Goal: Task Accomplishment & Management: Manage account settings

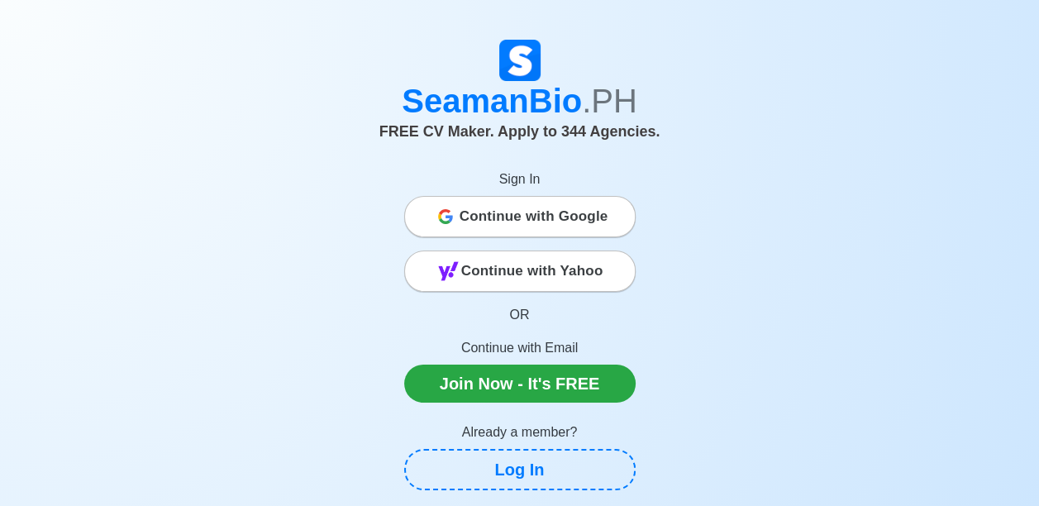
click at [494, 213] on span "Continue with Google" at bounding box center [534, 216] width 149 height 33
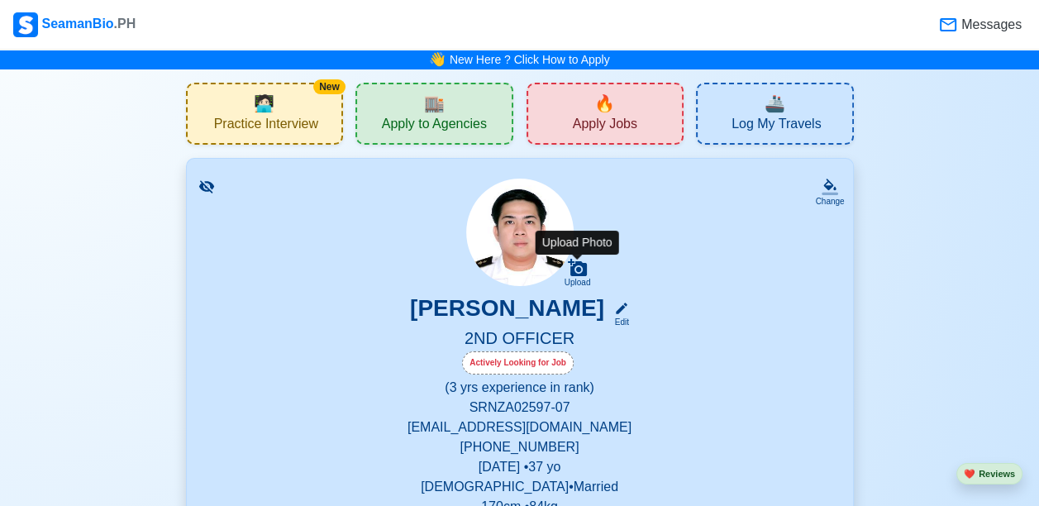
click at [578, 271] on icon at bounding box center [577, 267] width 19 height 17
click at [0, 0] on input "Upload" at bounding box center [0, 0] width 0 height 0
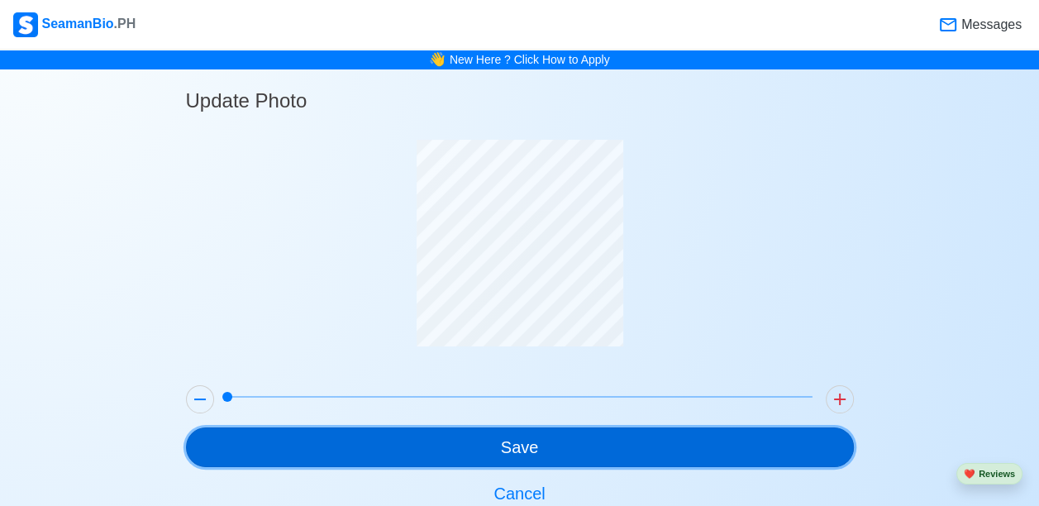
click at [521, 452] on button "Save" at bounding box center [520, 447] width 668 height 40
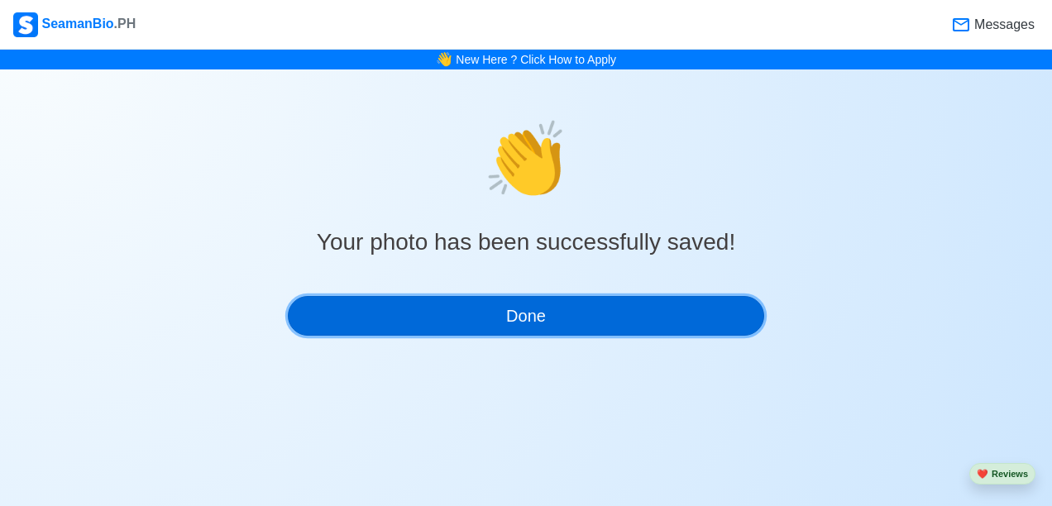
click at [546, 313] on button "Done" at bounding box center [526, 316] width 476 height 40
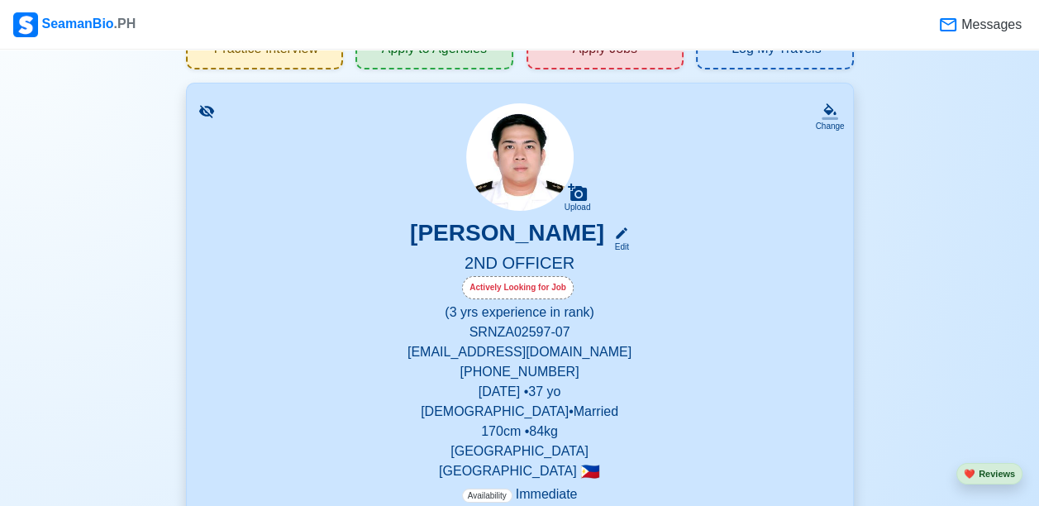
scroll to position [100, 0]
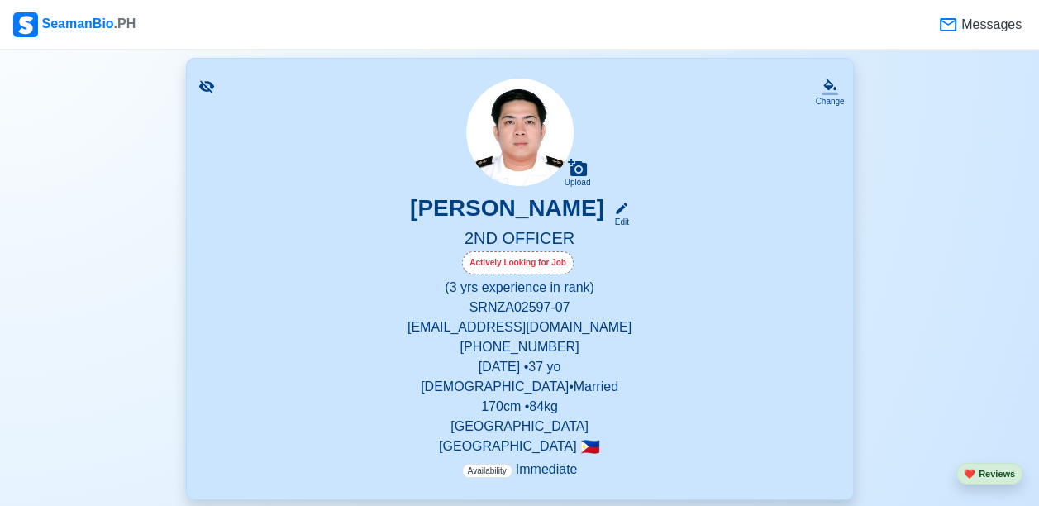
click at [516, 116] on img at bounding box center [519, 132] width 107 height 107
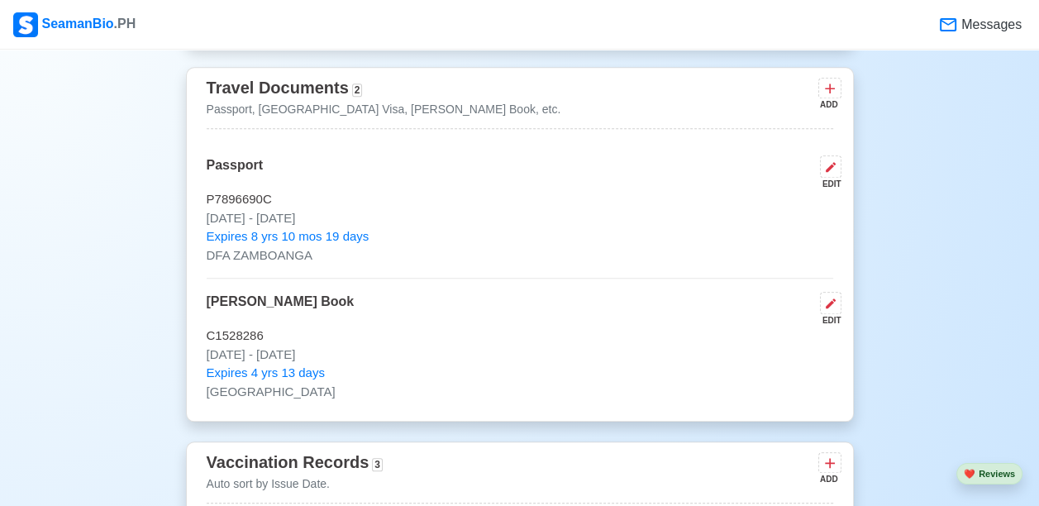
scroll to position [1226, 0]
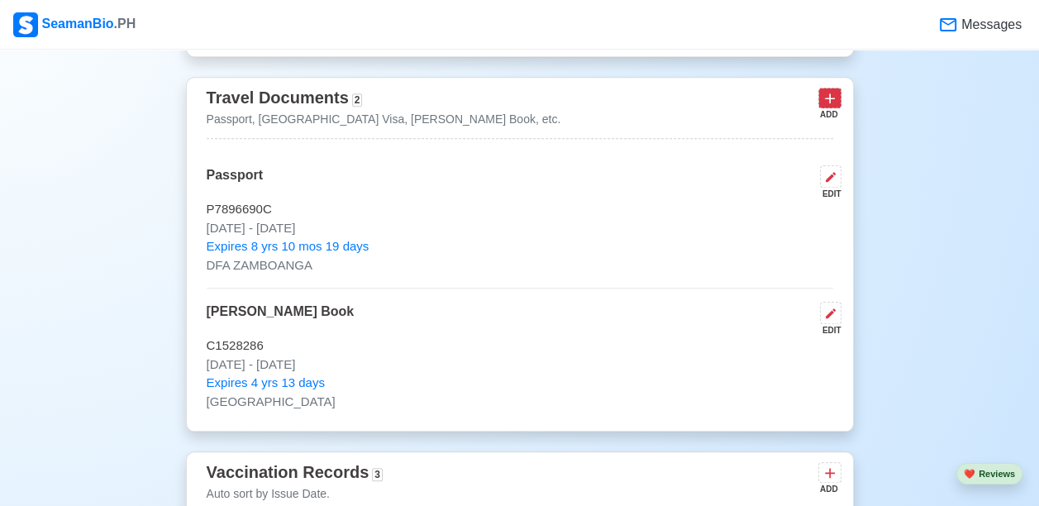
click at [833, 105] on icon at bounding box center [830, 98] width 17 height 17
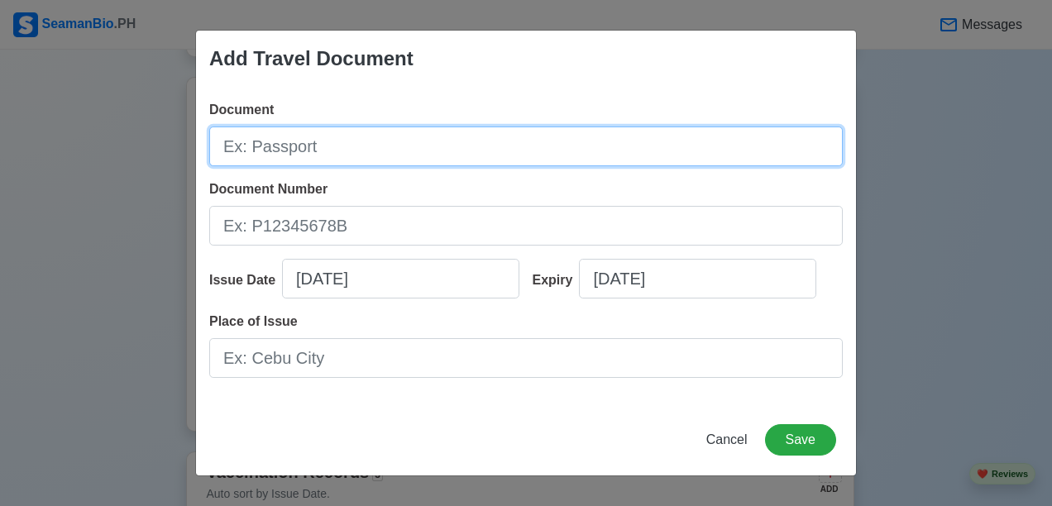
click at [281, 144] on input "Document" at bounding box center [525, 147] width 633 height 40
type input "US Visa"
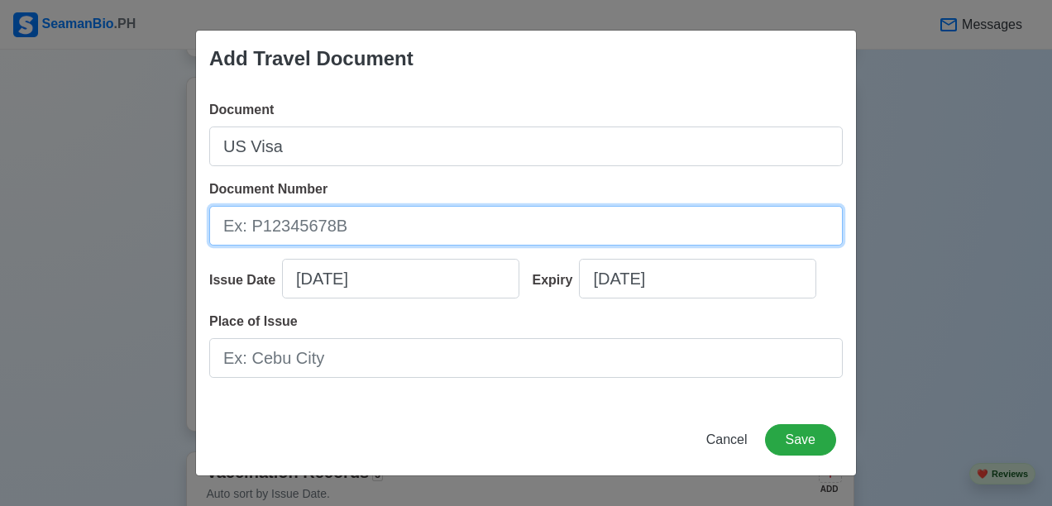
click at [282, 217] on input "Document Number" at bounding box center [525, 226] width 633 height 40
type input "V5289191"
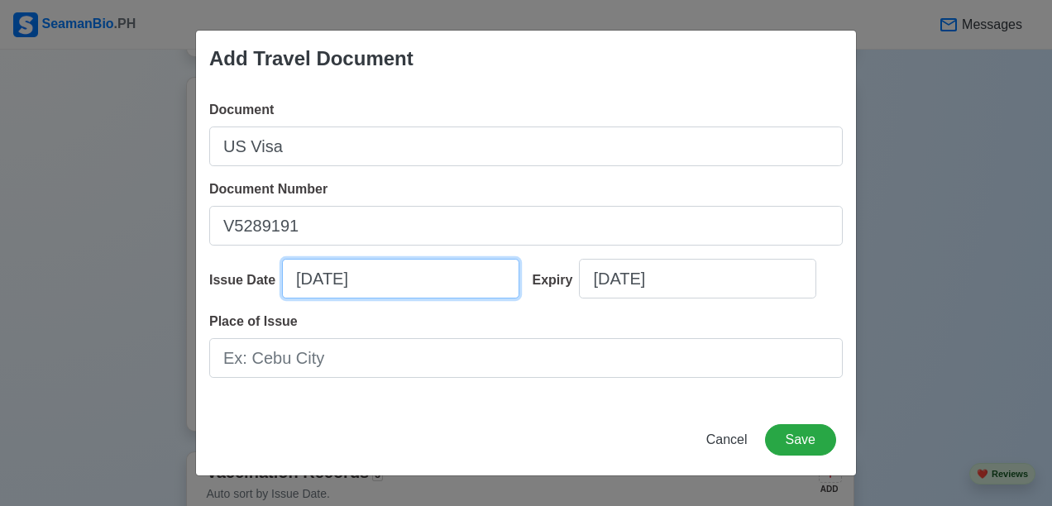
select select "****"
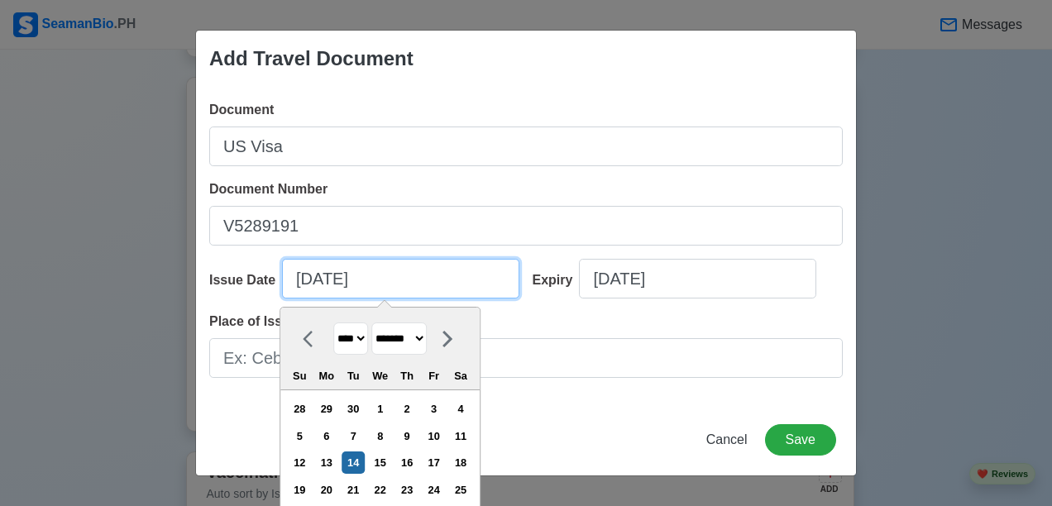
click at [310, 278] on input "[DATE]" at bounding box center [400, 279] width 237 height 40
click at [303, 339] on icon at bounding box center [313, 339] width 20 height 20
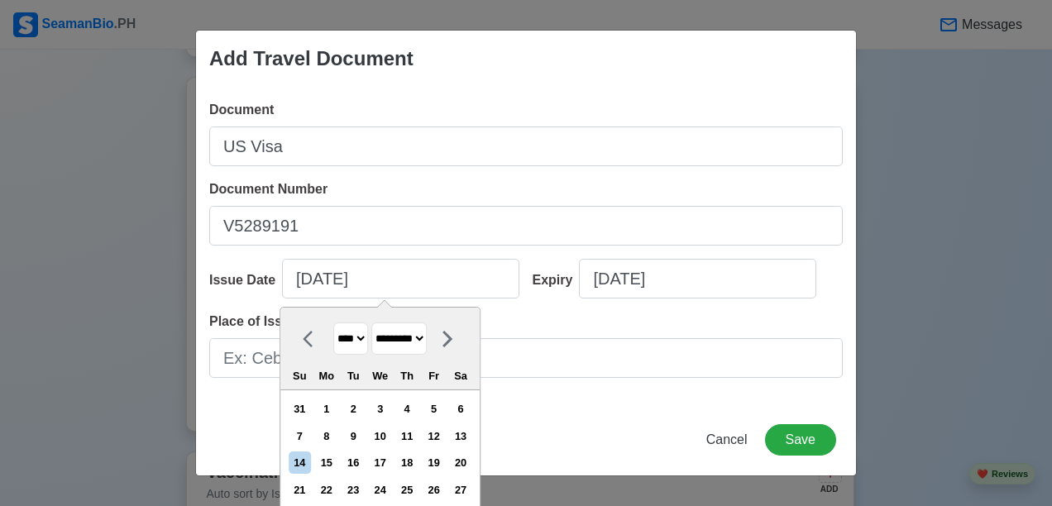
click at [303, 339] on icon at bounding box center [313, 339] width 20 height 20
click at [303, 334] on icon at bounding box center [308, 339] width 10 height 17
select select "****"
click at [356, 458] on div "17" at bounding box center [353, 462] width 22 height 22
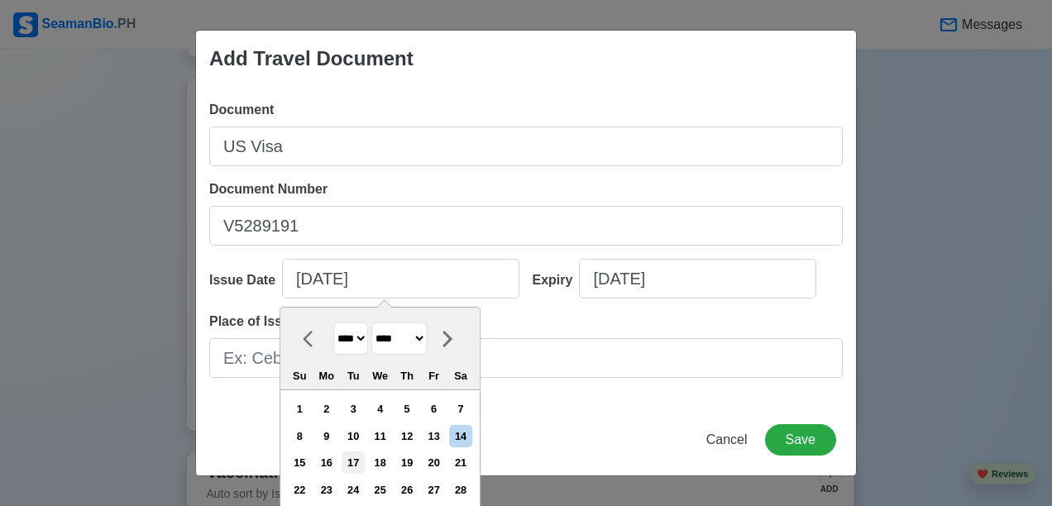
type input "[DATE]"
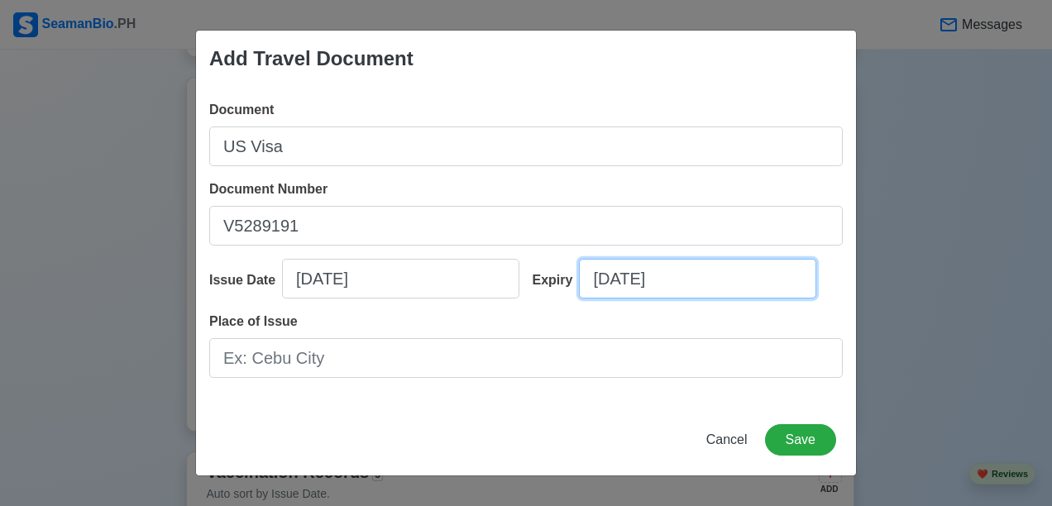
select select "****"
select select "*******"
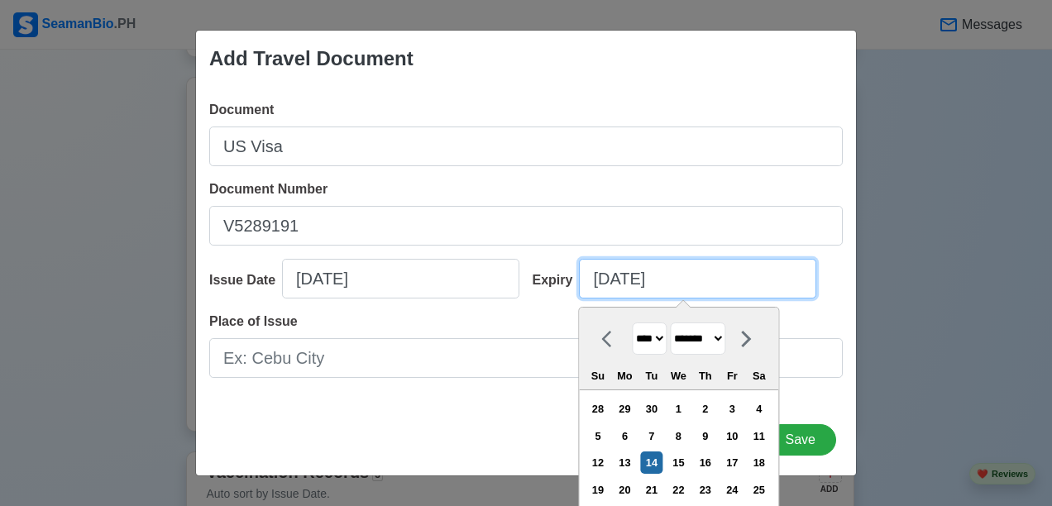
click at [690, 279] on input "[DATE]" at bounding box center [697, 279] width 237 height 40
type input "[DATE]"
select select "****"
type input "[DATE]"
select select "****"
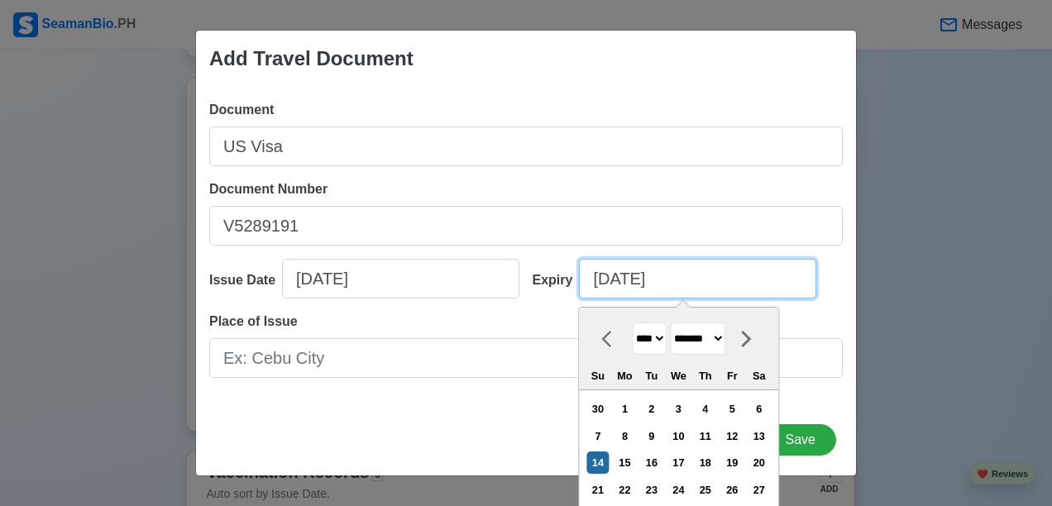
click at [599, 278] on input "[DATE]" at bounding box center [697, 279] width 237 height 40
type input "[DATE]"
select select "*******"
type input "[DATE]"
select select "****"
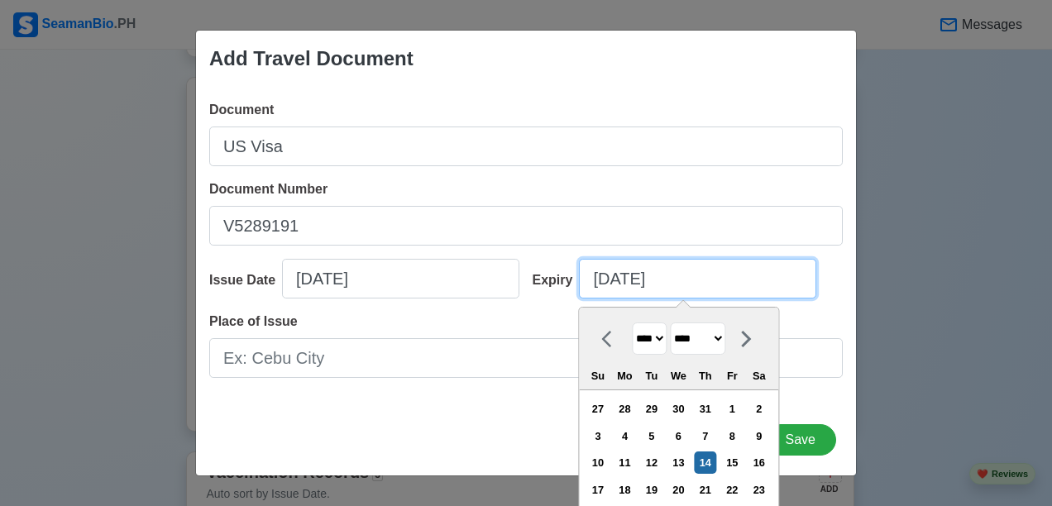
click at [628, 278] on input "[DATE]" at bounding box center [697, 279] width 237 height 40
type input "[DATE]"
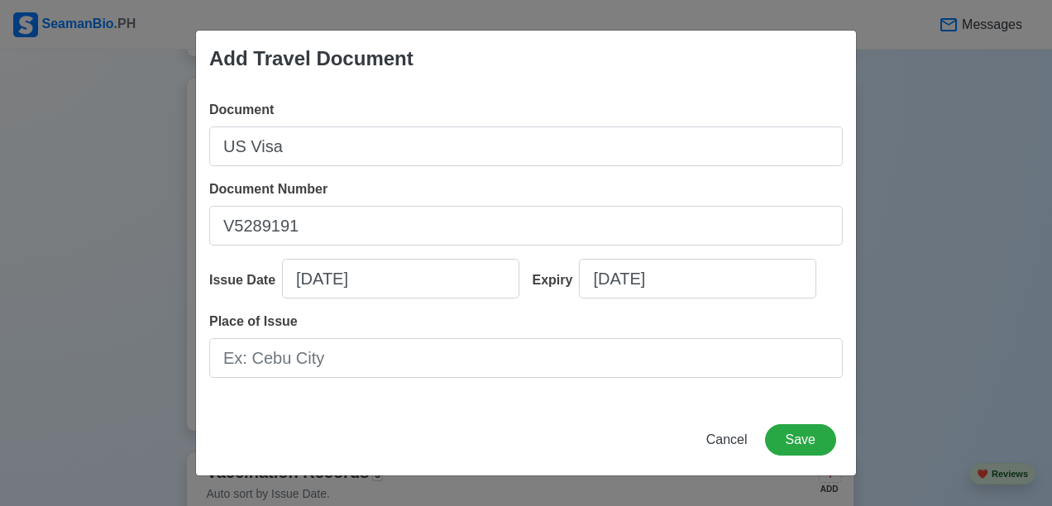
click at [800, 402] on div "Document US Visa Document Number V5289191 Issue Date [DATE] Expiry [DATE] Place…" at bounding box center [526, 246] width 660 height 318
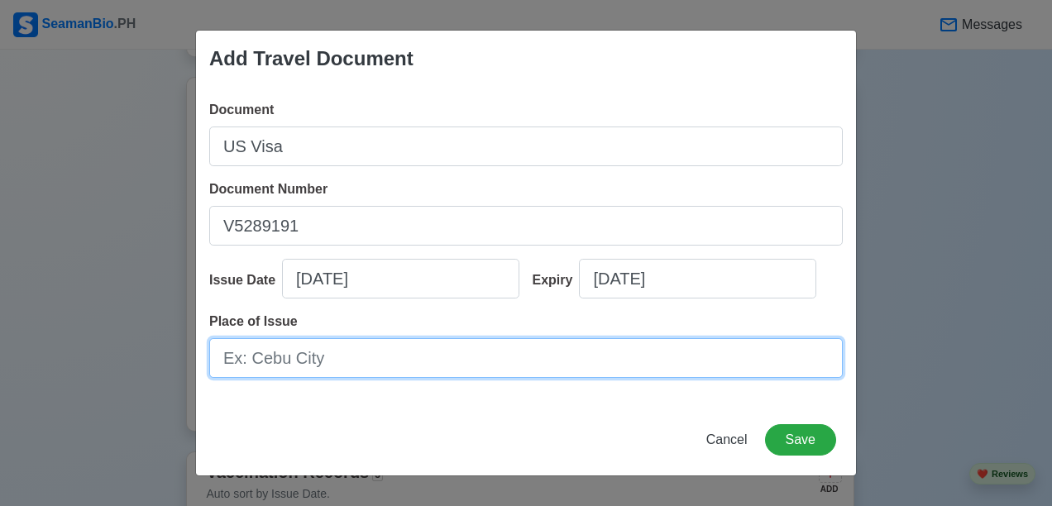
click at [408, 357] on input "Place of Issue" at bounding box center [525, 358] width 633 height 40
type input "US Embassy [GEOGRAPHIC_DATA]"
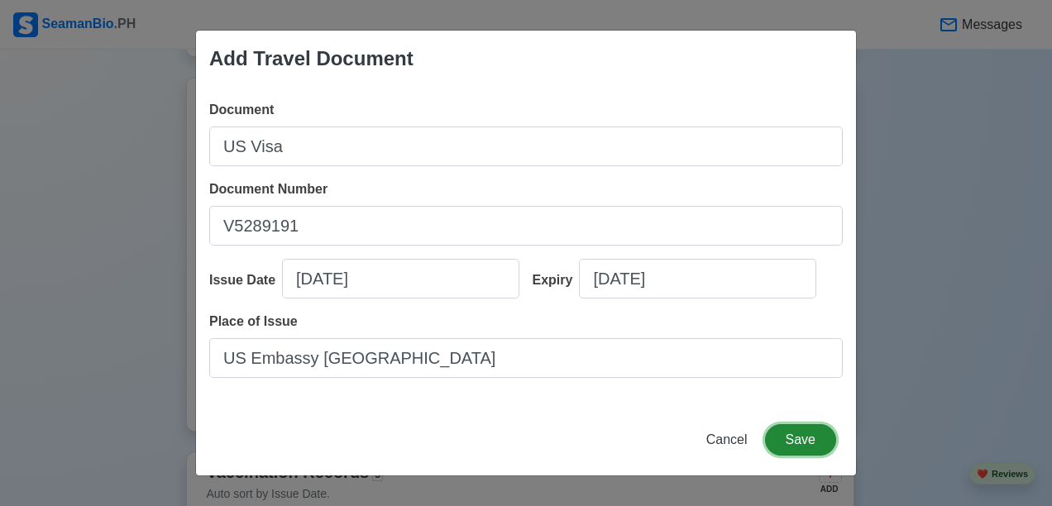
click at [810, 435] on button "Save" at bounding box center [800, 439] width 71 height 31
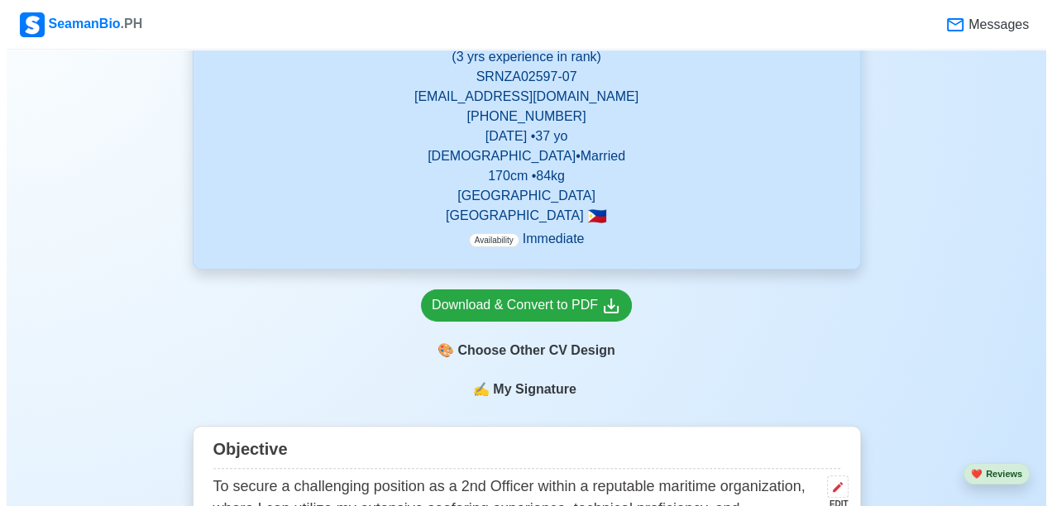
scroll to position [332, 0]
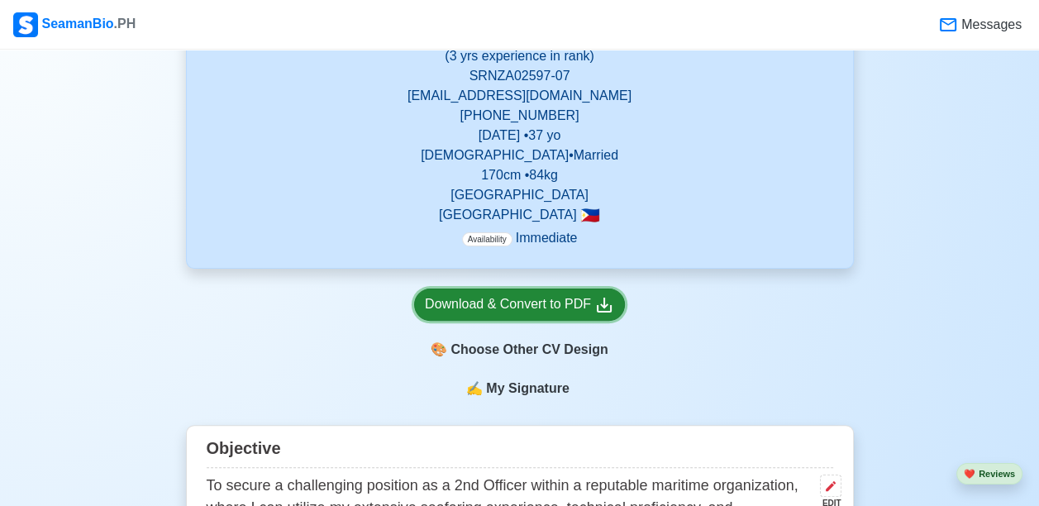
click at [507, 299] on div "Download & Convert to PDF" at bounding box center [519, 304] width 189 height 21
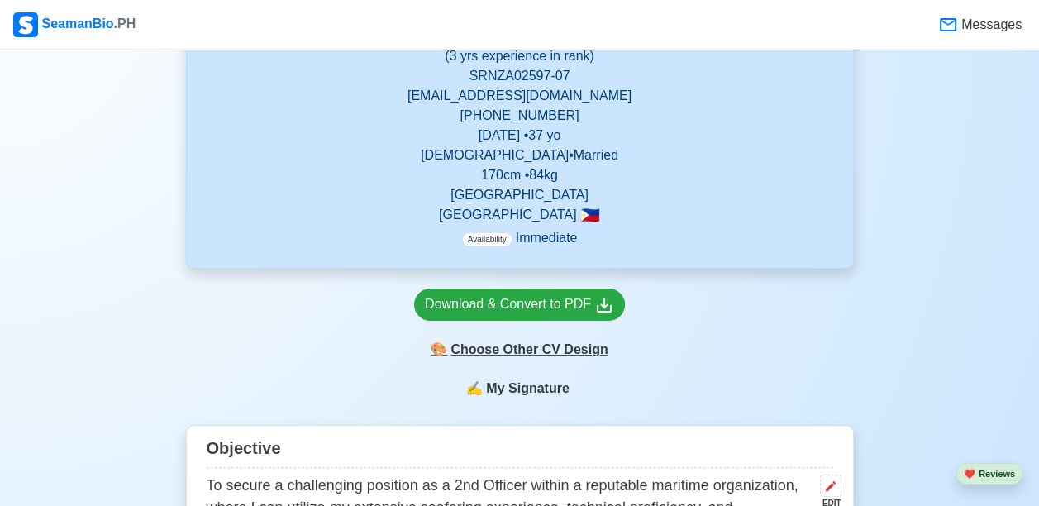
click at [564, 349] on div "🎨 Choose Other CV Design" at bounding box center [519, 349] width 211 height 31
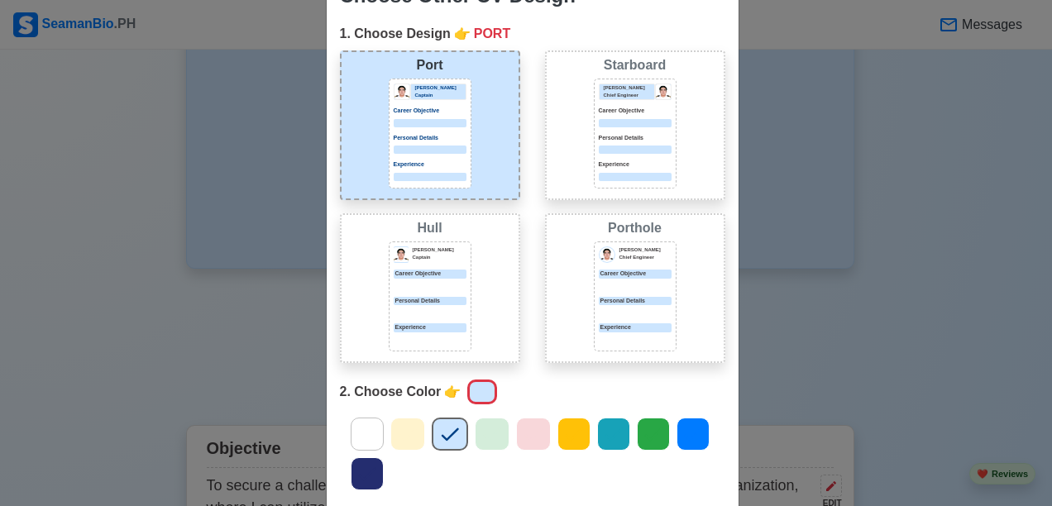
scroll to position [55, 0]
click at [363, 442] on icon at bounding box center [367, 435] width 25 height 25
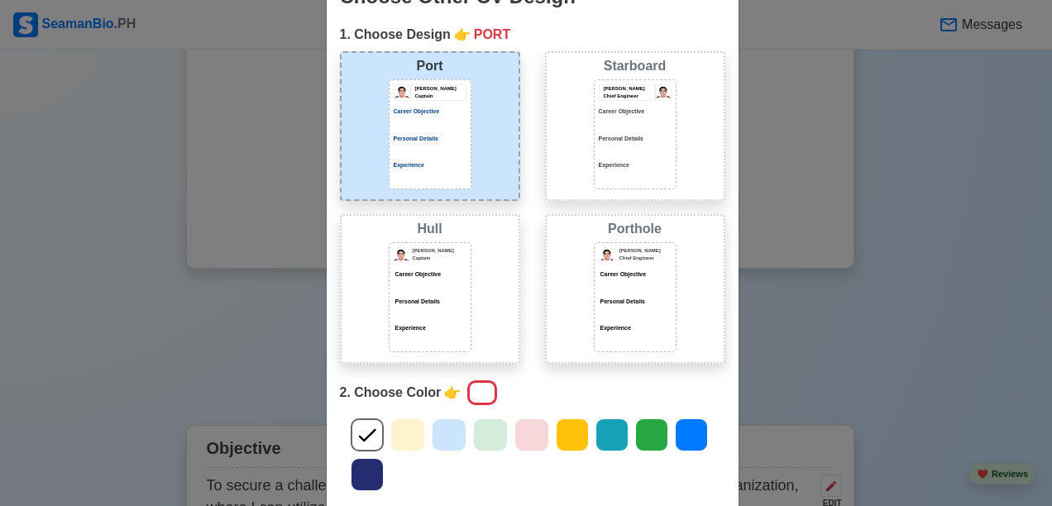
click at [769, 149] on div "Choose Other CV Design × Close 1. Choose Design 👉 PORT Port [PERSON_NAME] Capta…" at bounding box center [526, 253] width 1052 height 506
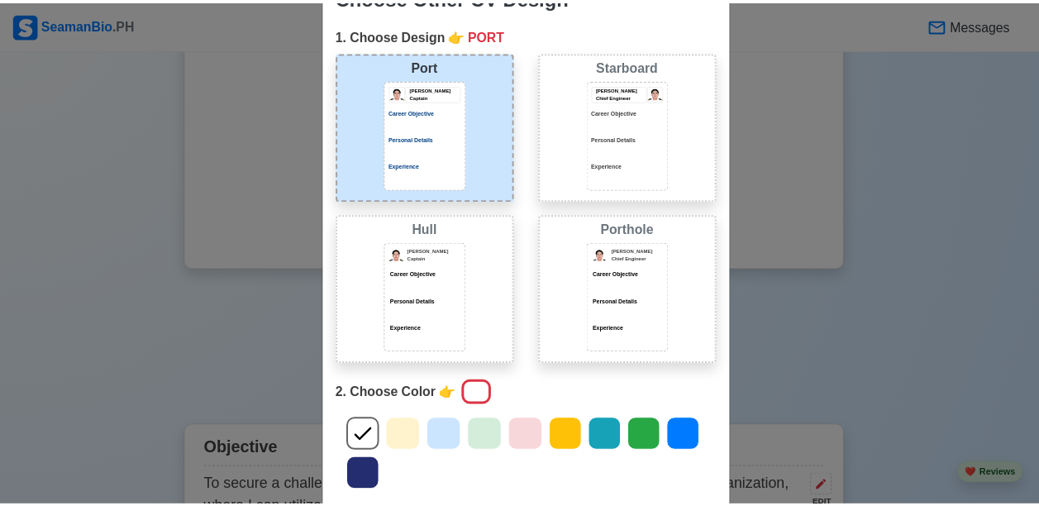
scroll to position [256, 0]
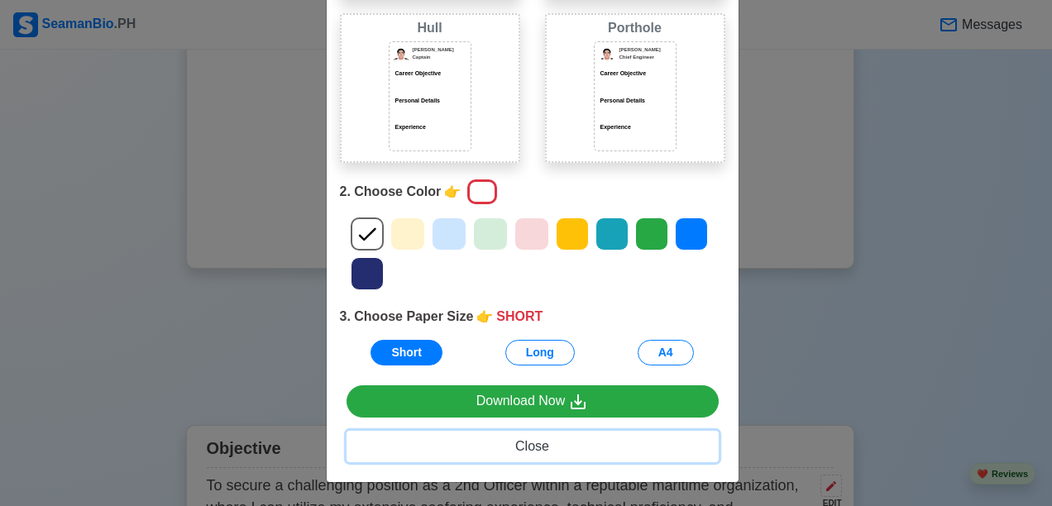
click at [523, 446] on span "Close" at bounding box center [532, 446] width 34 height 14
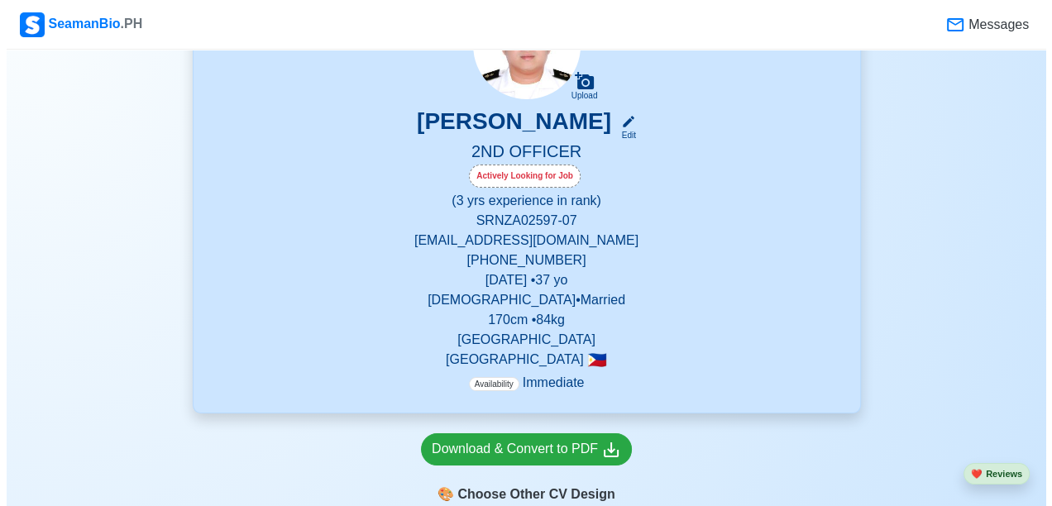
scroll to position [189, 0]
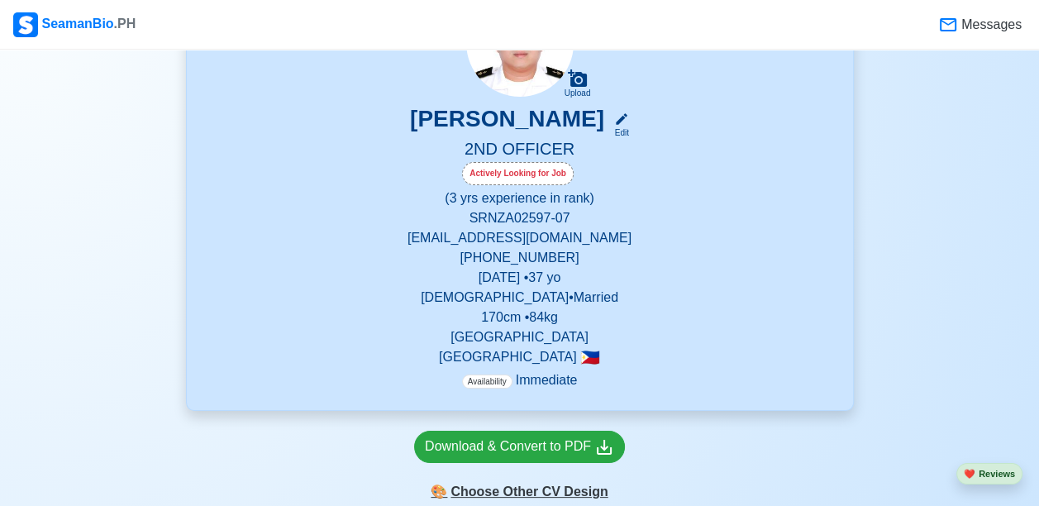
click at [492, 494] on div "🎨 Choose Other CV Design" at bounding box center [519, 491] width 211 height 31
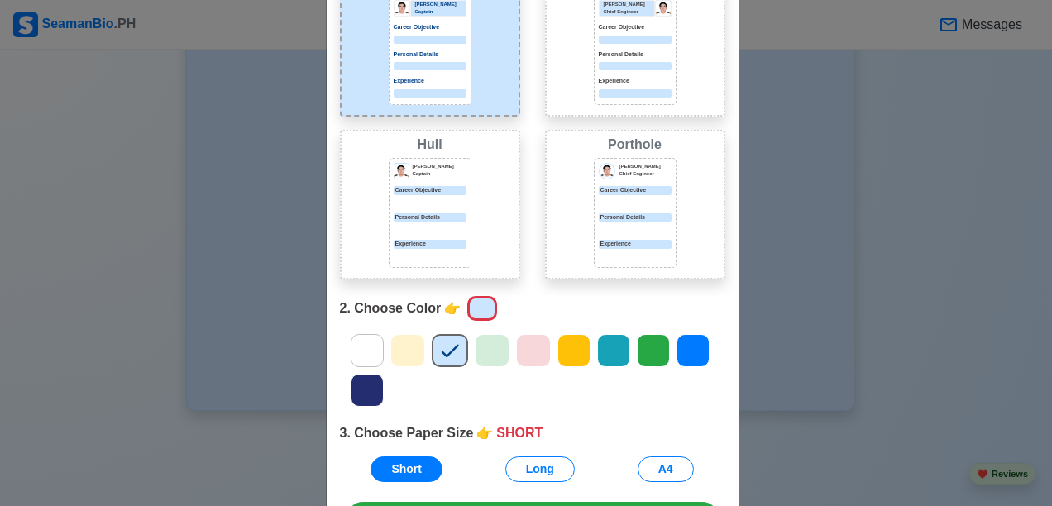
scroll to position [93, 0]
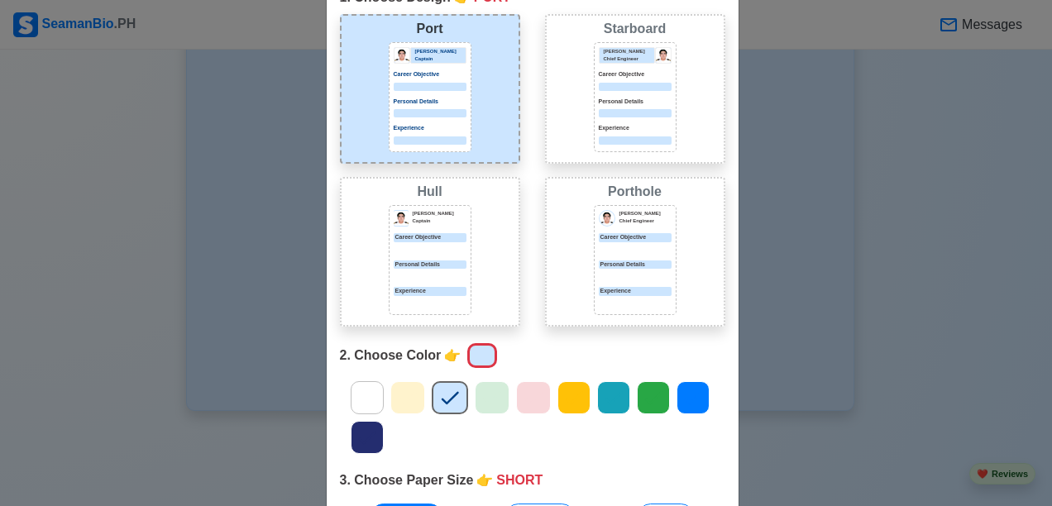
click at [364, 391] on icon at bounding box center [367, 397] width 25 height 25
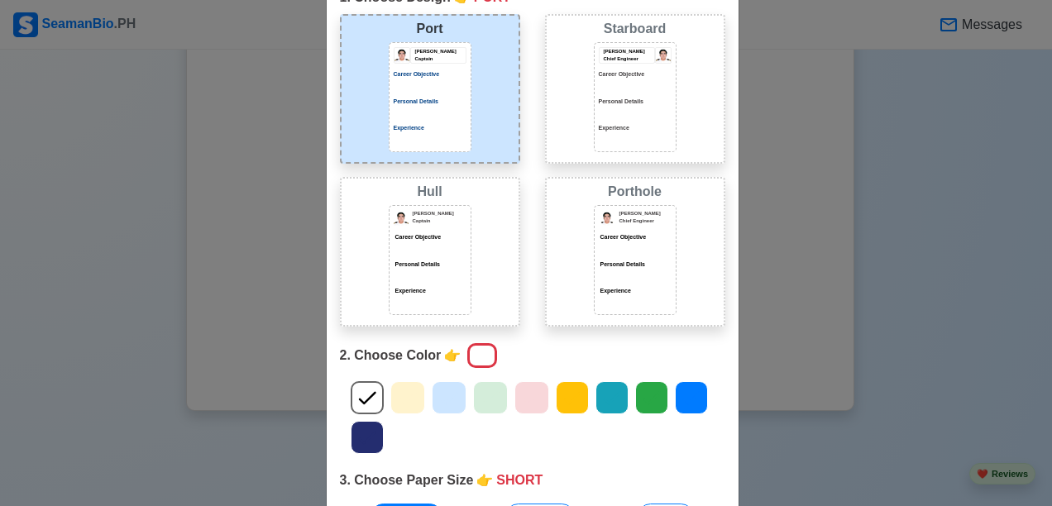
click at [835, 45] on div "Choose Other CV Design × Close 1. Choose Design 👉 PORT Port [PERSON_NAME] Capta…" at bounding box center [526, 253] width 1052 height 506
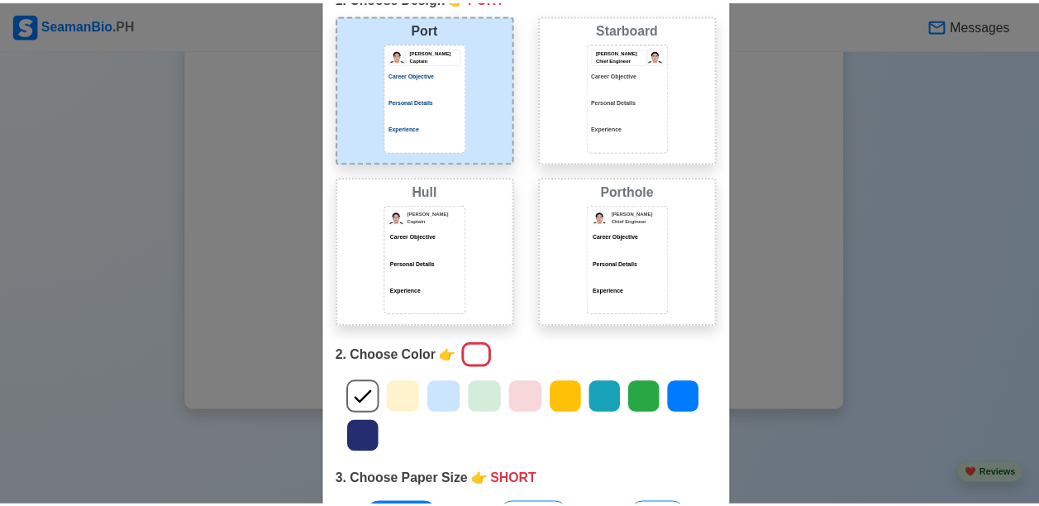
scroll to position [256, 0]
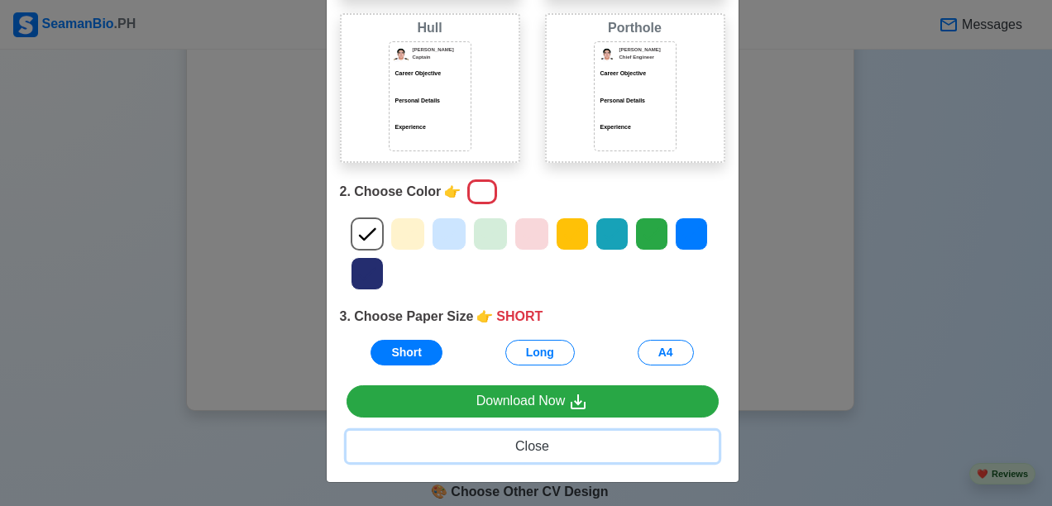
click at [528, 440] on span "Close" at bounding box center [532, 446] width 34 height 14
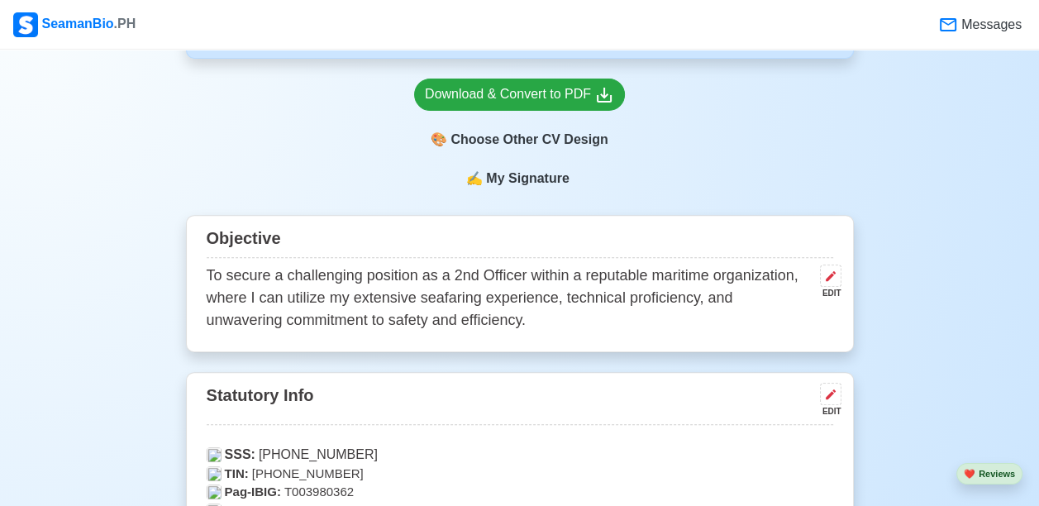
scroll to position [544, 0]
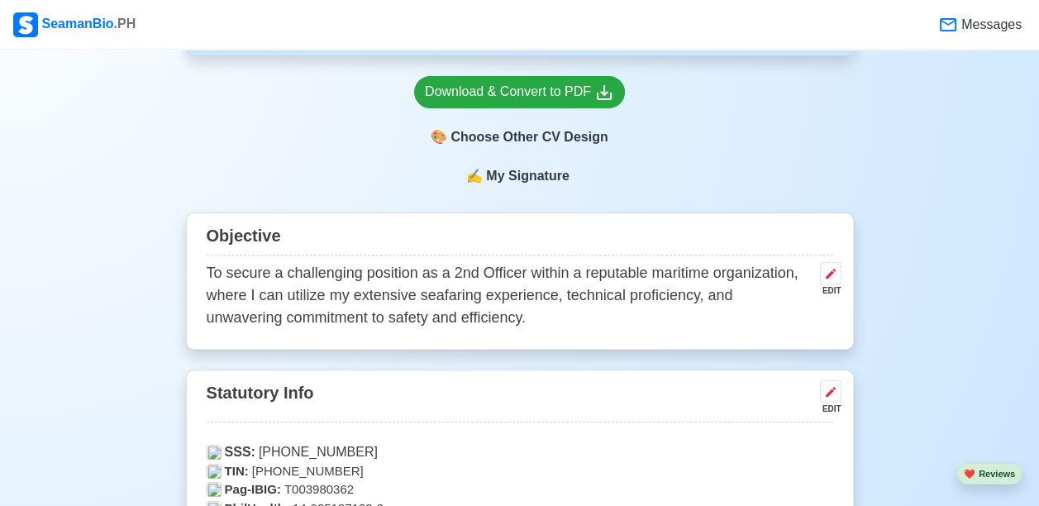
click at [400, 177] on div "✍️ My Signature" at bounding box center [520, 176] width 668 height 20
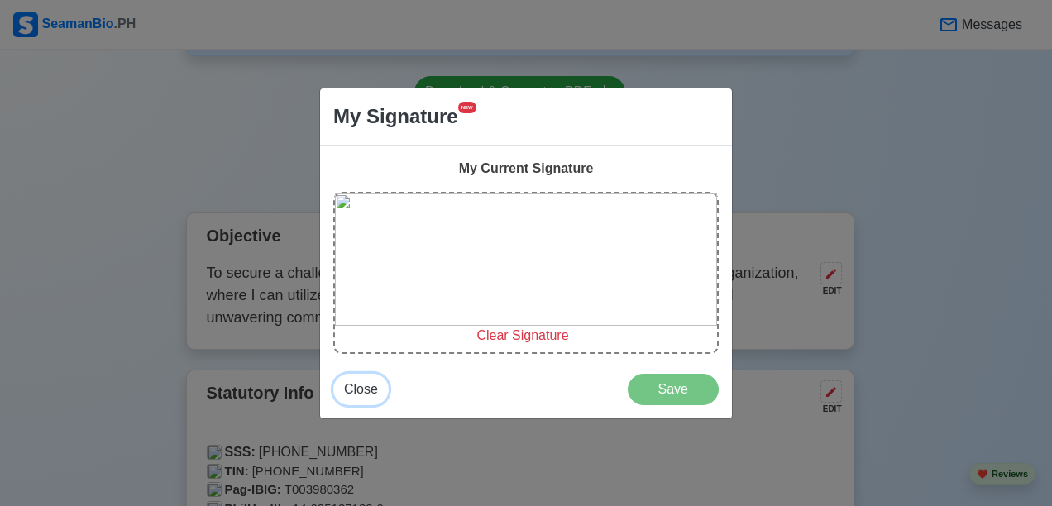
click at [356, 384] on span "Close" at bounding box center [361, 389] width 34 height 14
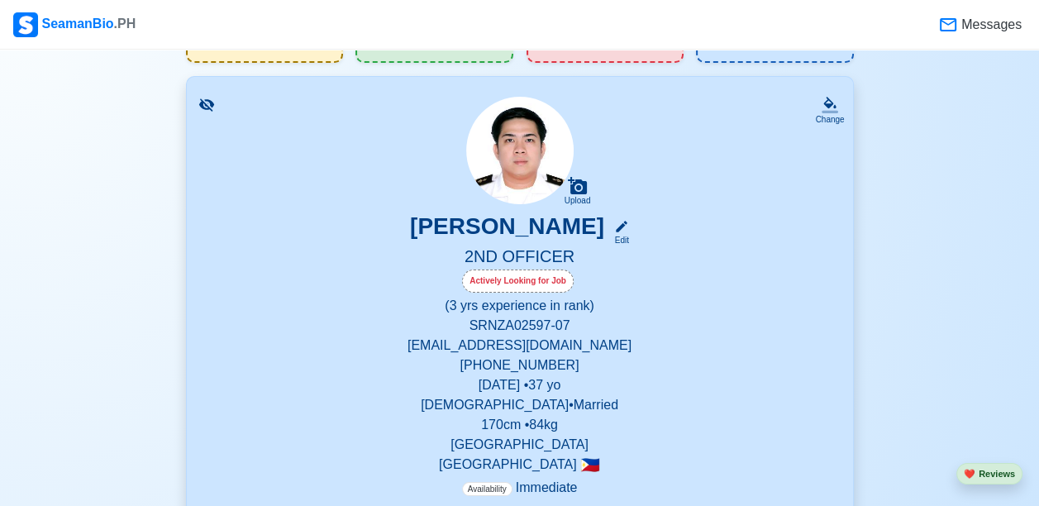
scroll to position [0, 0]
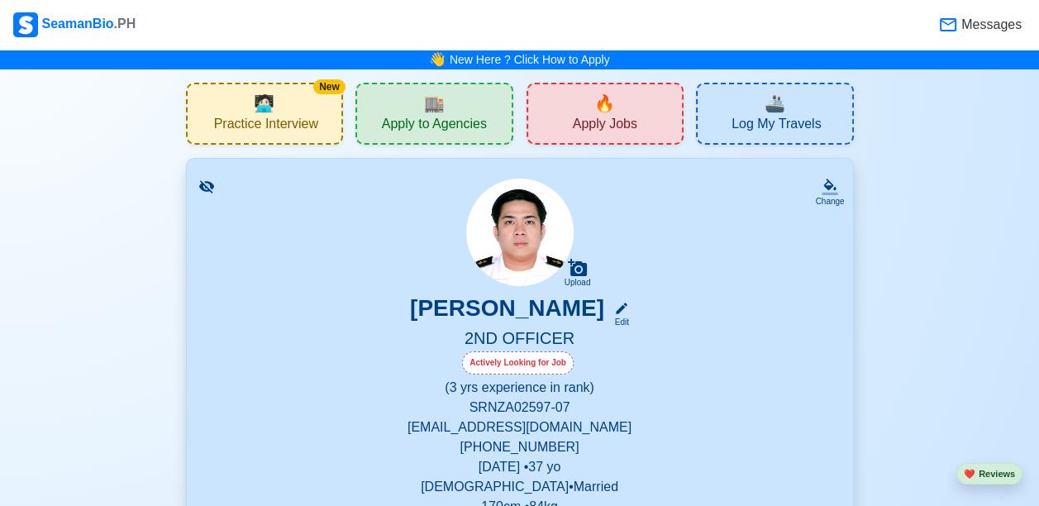
click at [619, 117] on span "Apply Jobs" at bounding box center [605, 126] width 64 height 21
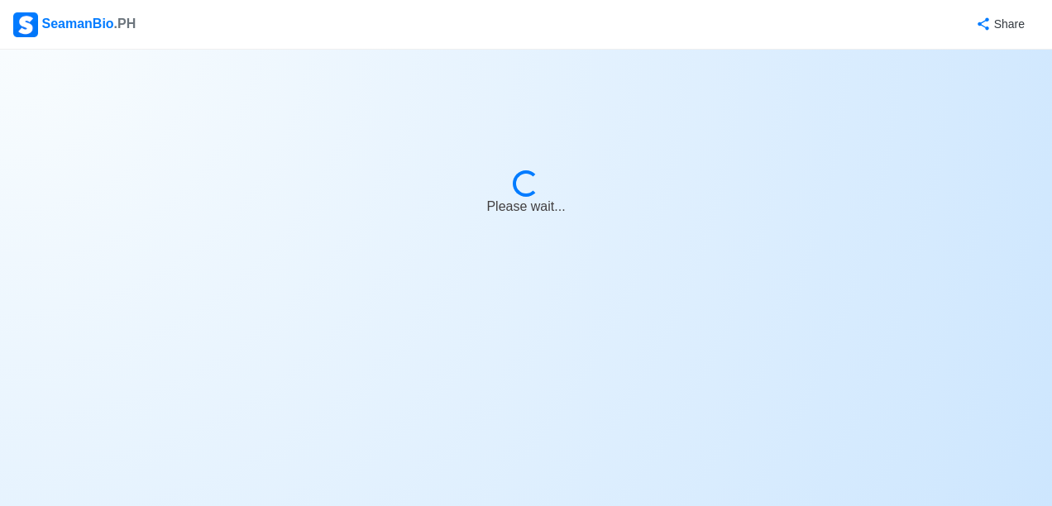
select select "2nd Officer"
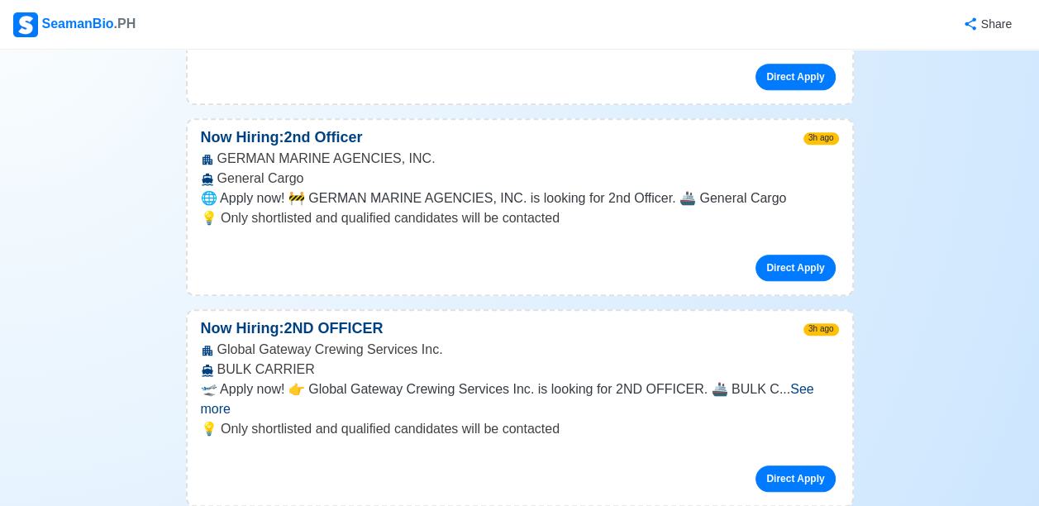
scroll to position [822, 0]
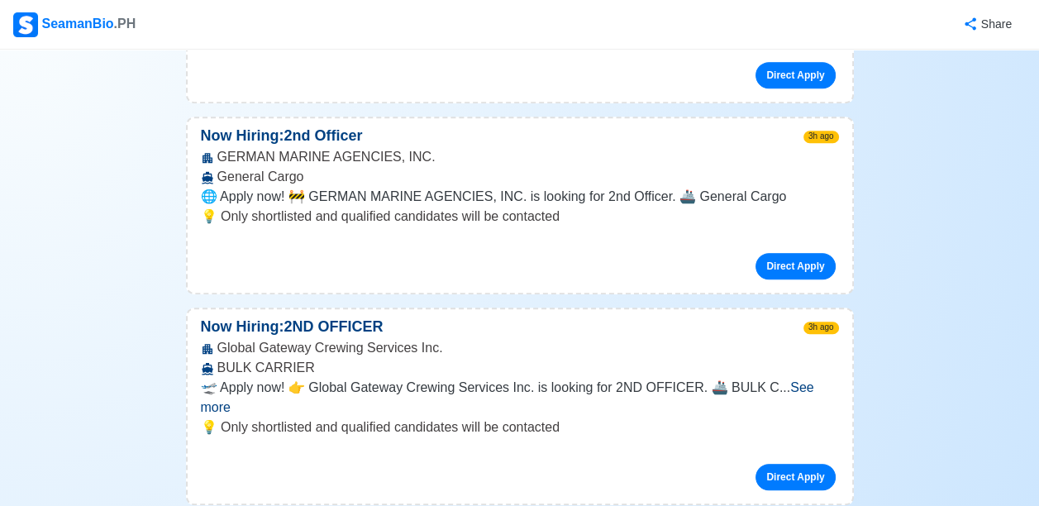
click at [795, 380] on span "See more" at bounding box center [508, 397] width 614 height 34
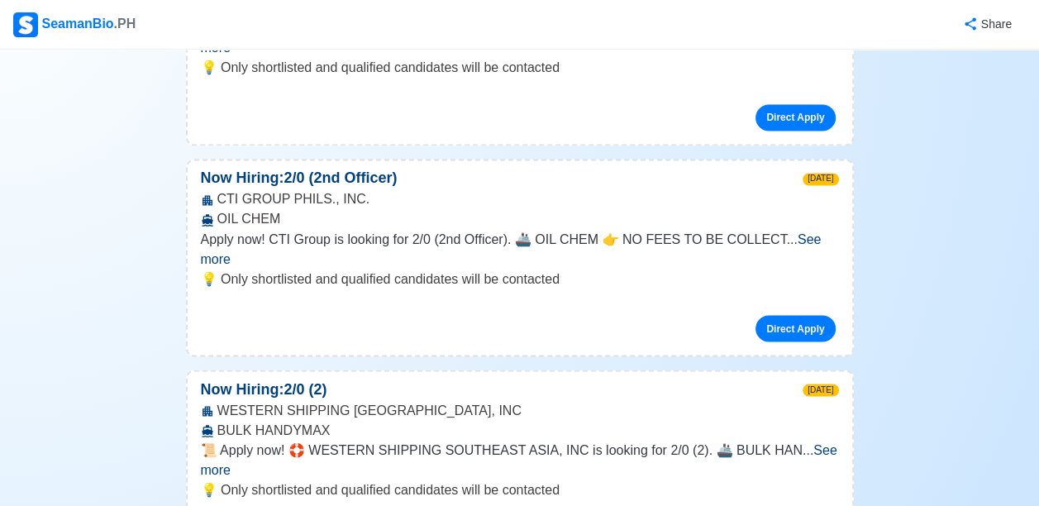
scroll to position [2360, 0]
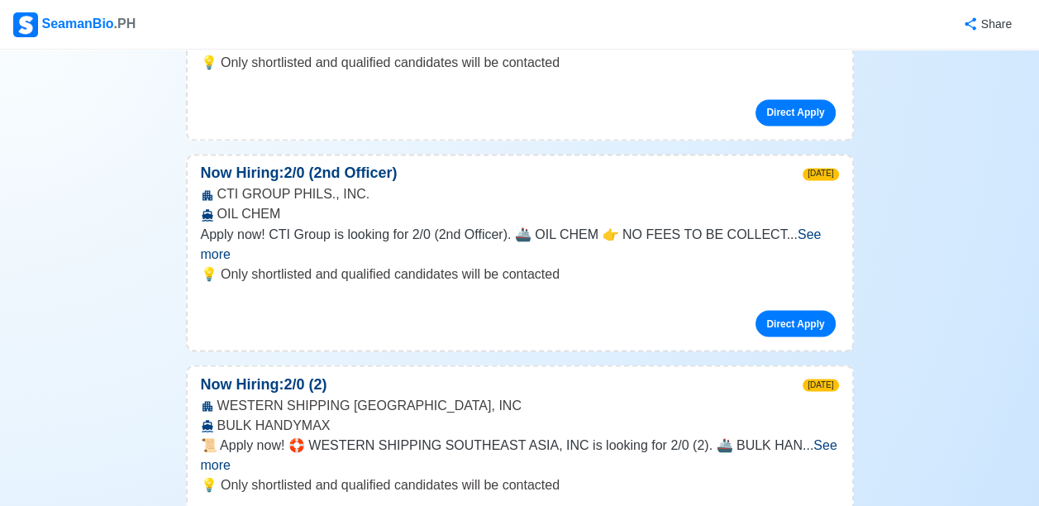
click at [800, 437] on span "See more" at bounding box center [519, 454] width 637 height 34
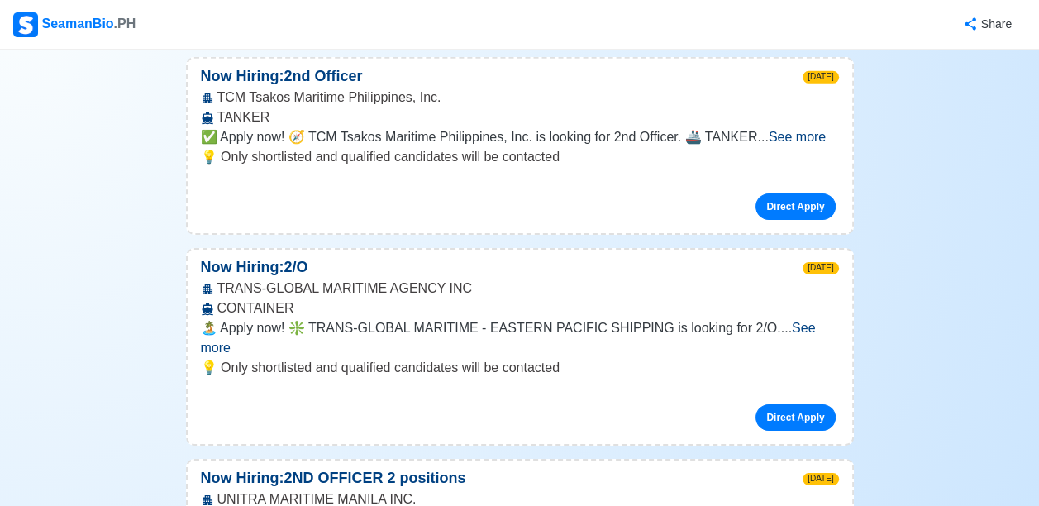
scroll to position [9609, 0]
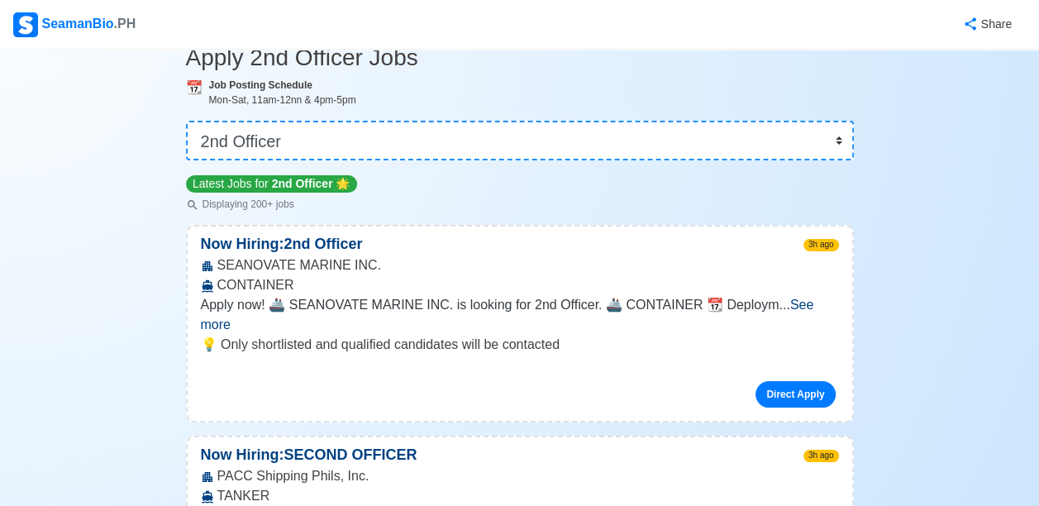
scroll to position [0, 0]
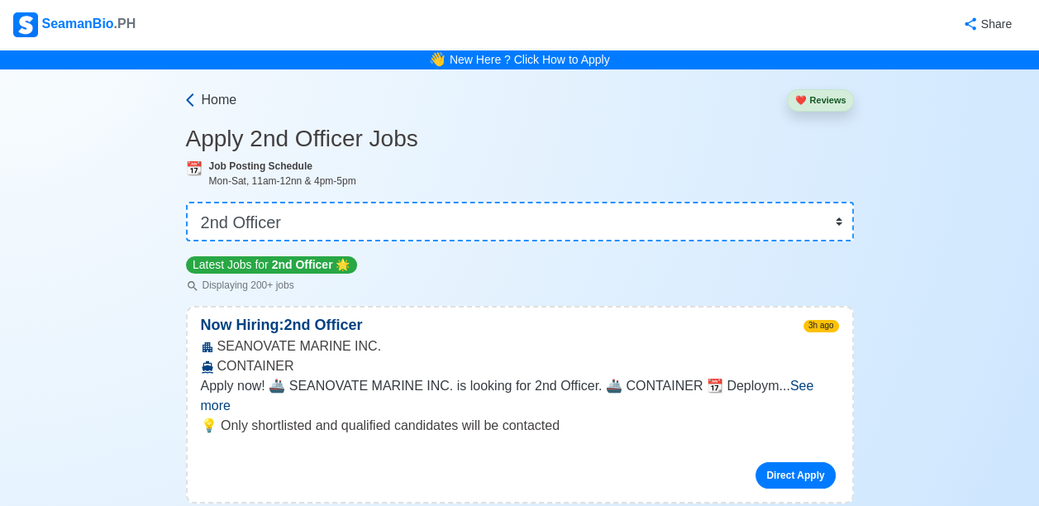
click at [212, 96] on span "Home" at bounding box center [220, 100] width 36 height 20
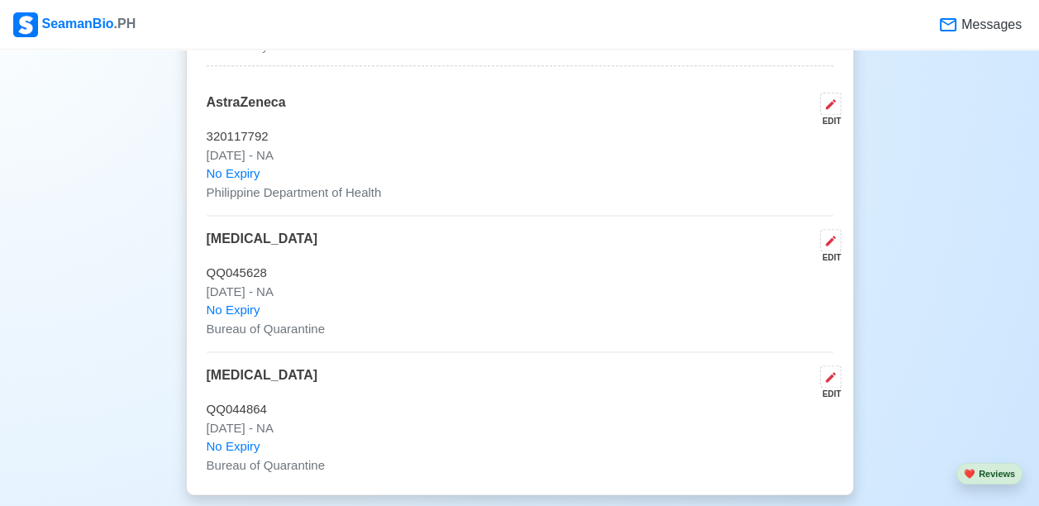
scroll to position [1841, 0]
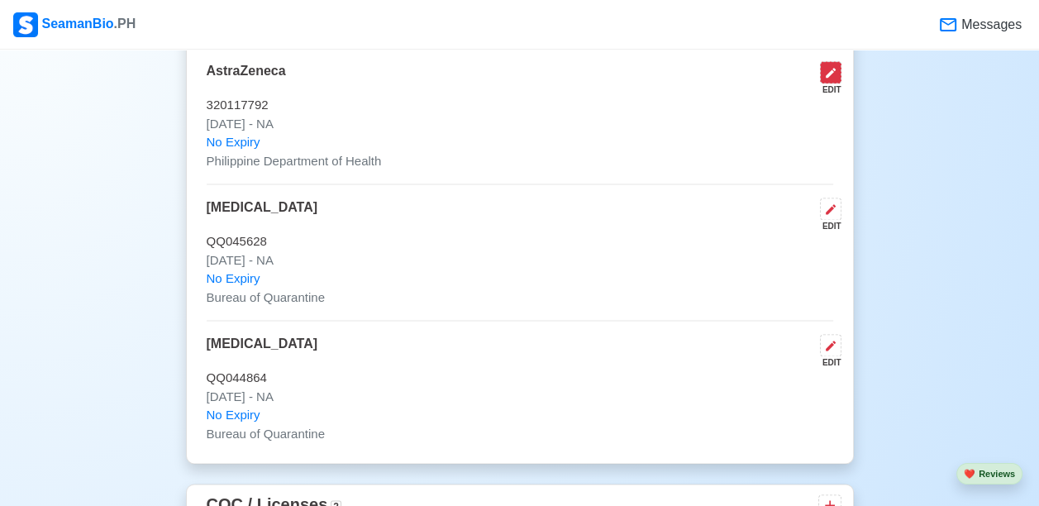
click at [826, 69] on icon at bounding box center [830, 72] width 13 height 13
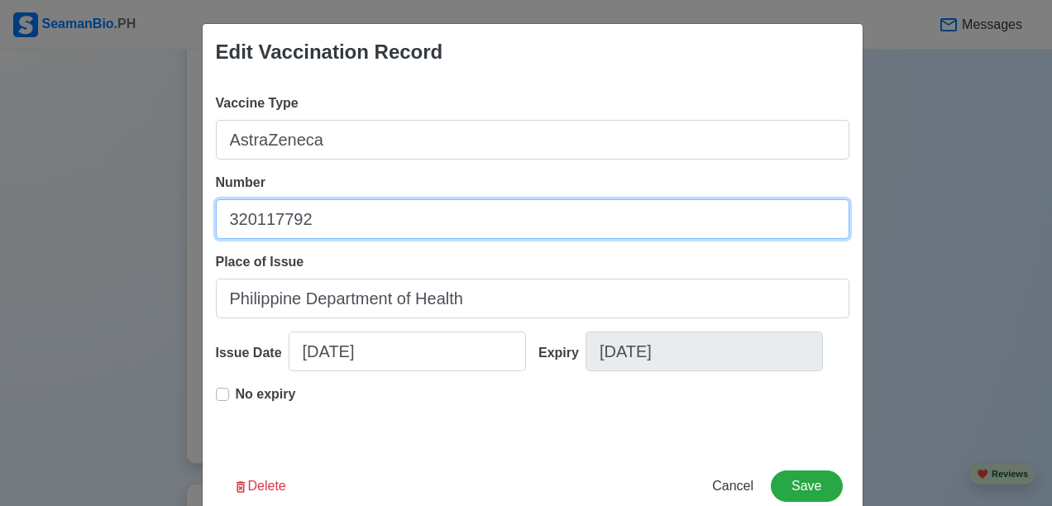
click at [354, 210] on input "320117792" at bounding box center [532, 219] width 633 height 40
drag, startPoint x: 354, startPoint y: 210, endPoint x: 185, endPoint y: 206, distance: 168.7
click at [185, 206] on div "Edit Vaccination Record Vaccine Type AstraZeneca Number 320117792 Place of Issu…" at bounding box center [526, 253] width 1052 height 506
type input "BOQQD2023015421"
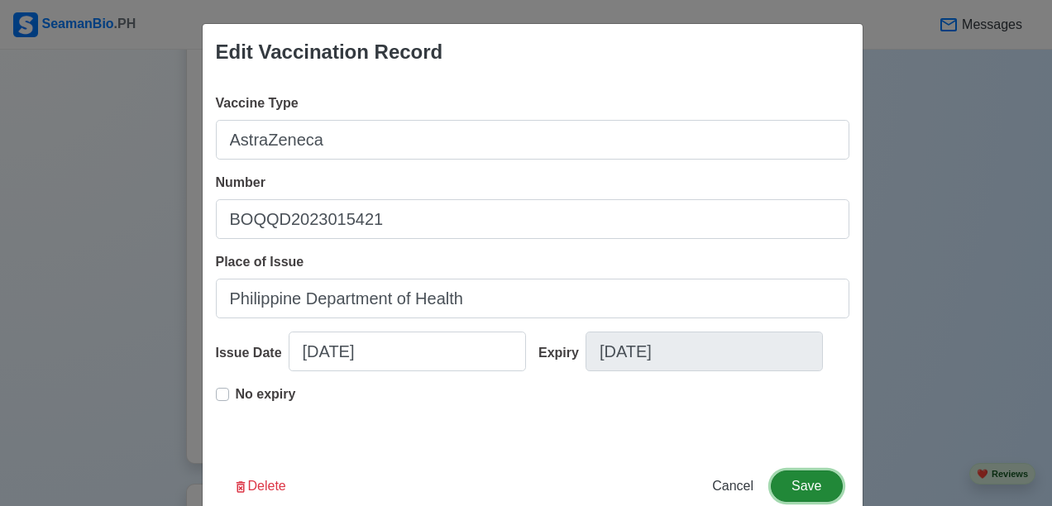
click at [800, 483] on button "Save" at bounding box center [806, 485] width 71 height 31
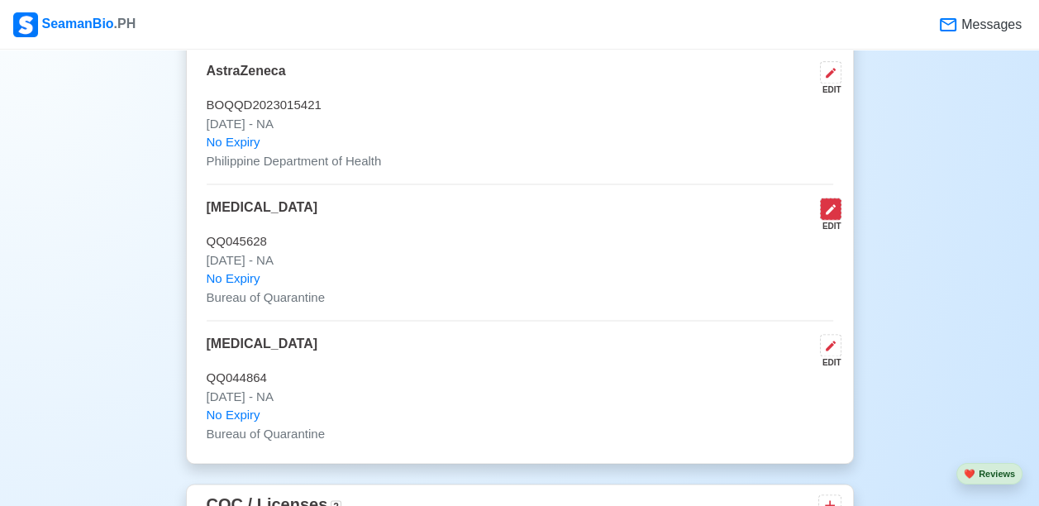
click at [828, 203] on icon at bounding box center [830, 209] width 13 height 13
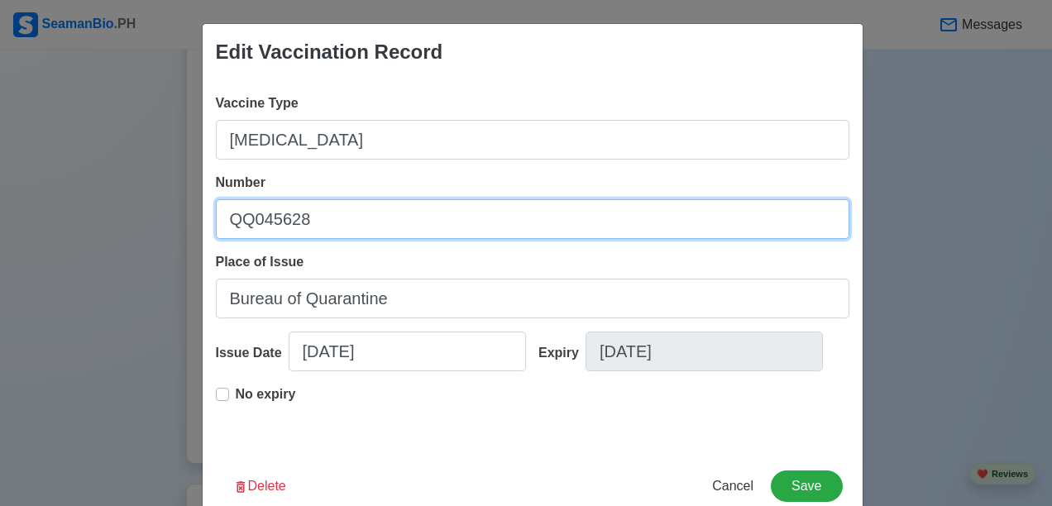
drag, startPoint x: 434, startPoint y: 211, endPoint x: 222, endPoint y: 232, distance: 213.6
click at [222, 232] on input "QQ045628" at bounding box center [532, 219] width 633 height 40
type input "BOQQD2023015421"
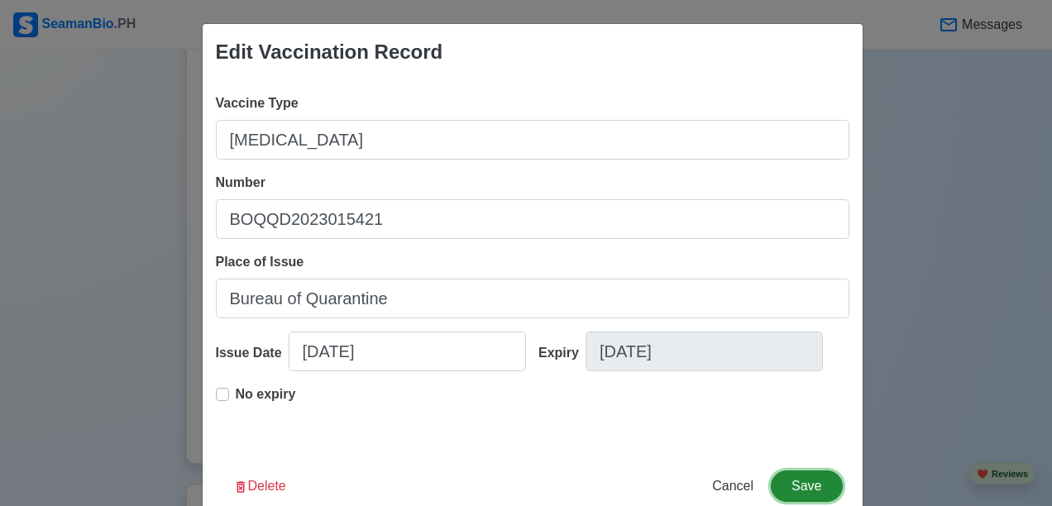
click at [783, 480] on button "Save" at bounding box center [806, 485] width 71 height 31
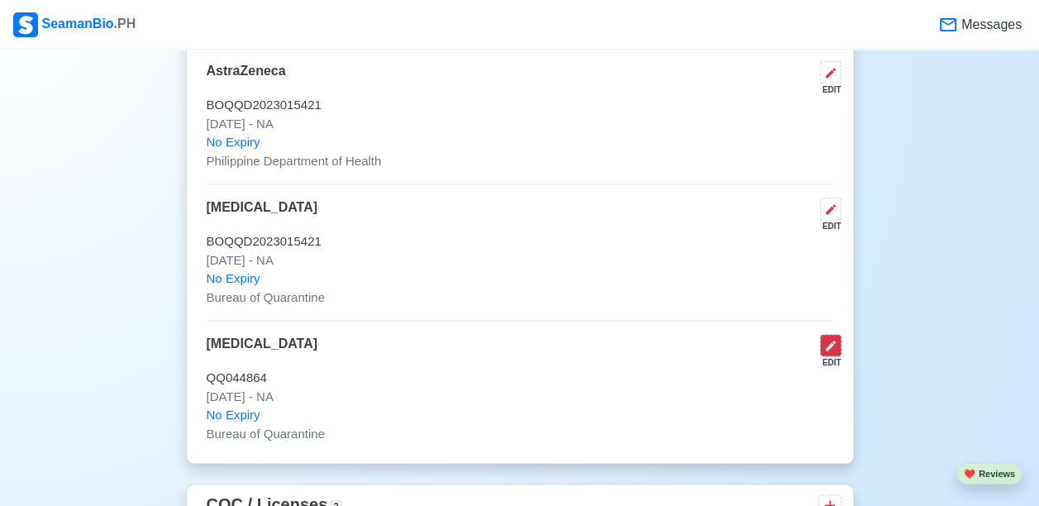
click at [833, 344] on icon at bounding box center [830, 345] width 13 height 13
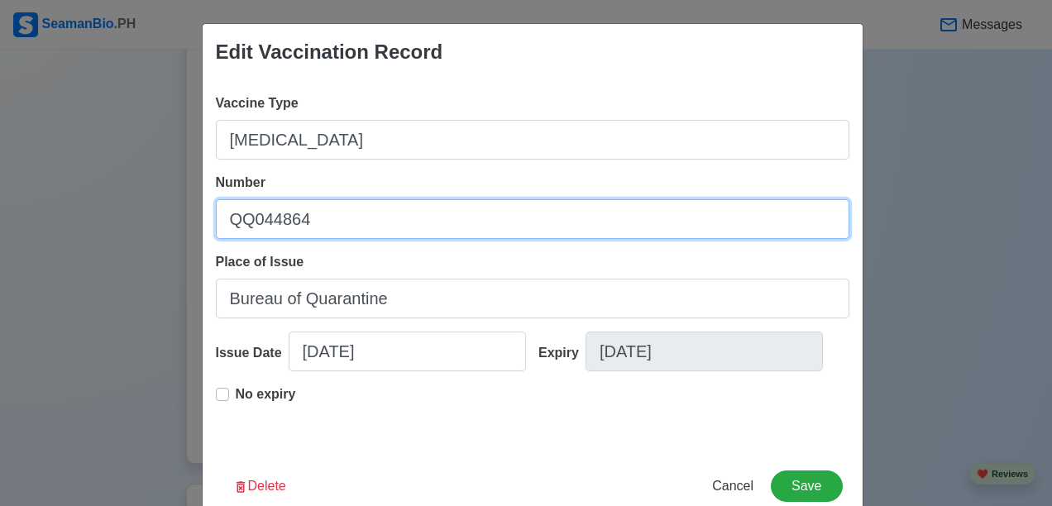
drag, startPoint x: 308, startPoint y: 220, endPoint x: 180, endPoint y: 216, distance: 127.4
click at [180, 216] on div "Edit Vaccination Record Vaccine Type [MEDICAL_DATA] Number QQ044864 Place of Is…" at bounding box center [526, 253] width 1052 height 506
type input "BOQQD2023015421"
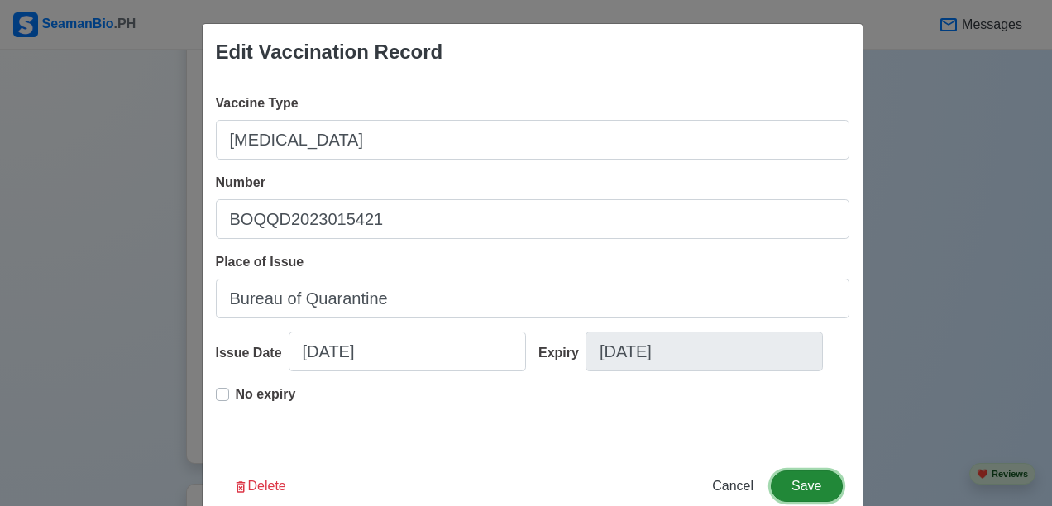
click at [800, 485] on button "Save" at bounding box center [806, 485] width 71 height 31
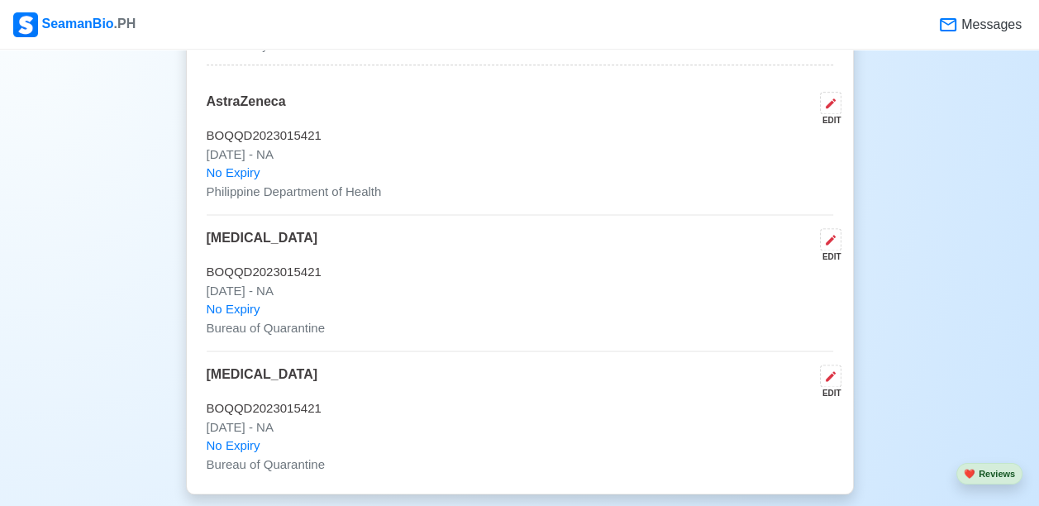
scroll to position [1808, 0]
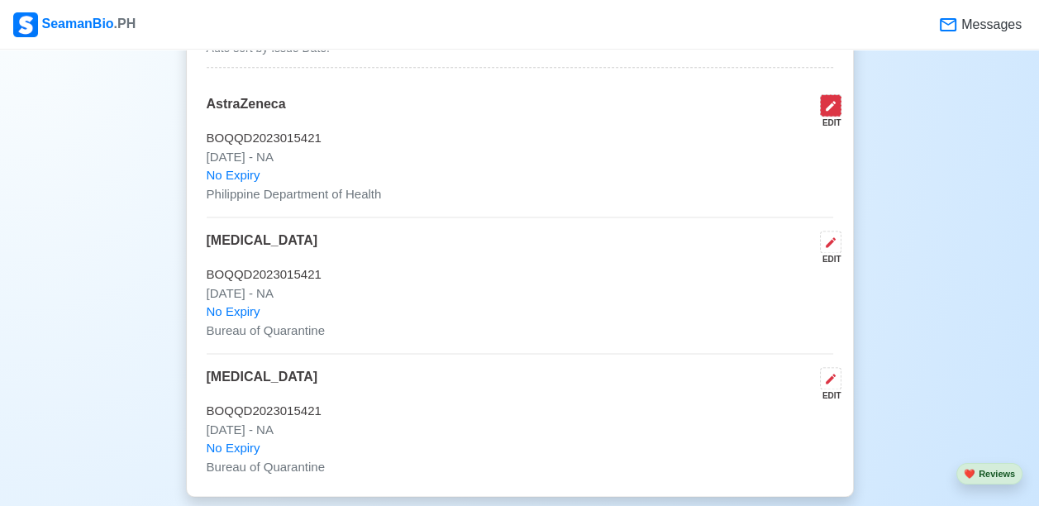
click at [837, 100] on icon at bounding box center [830, 105] width 13 height 13
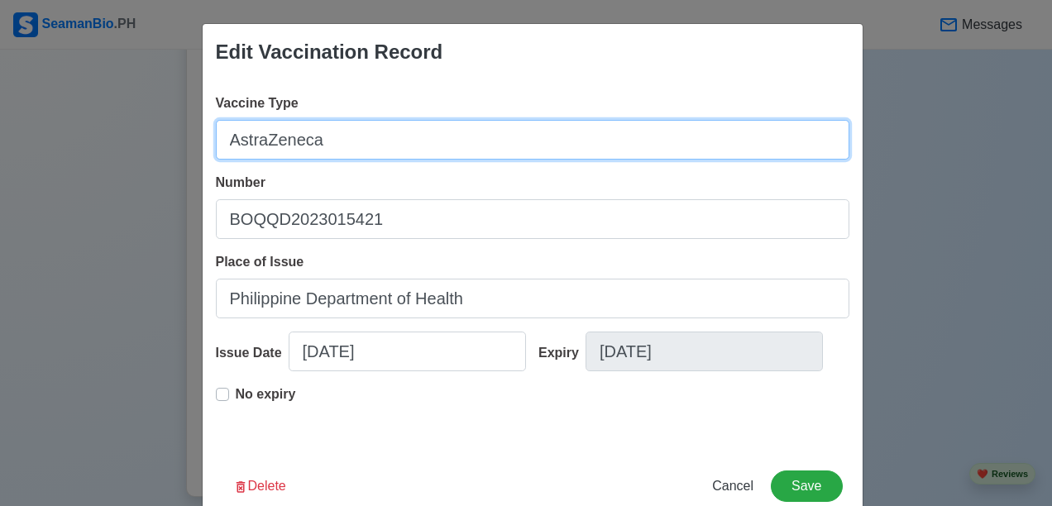
drag, startPoint x: 342, startPoint y: 145, endPoint x: 193, endPoint y: 160, distance: 149.7
click at [193, 160] on div "Edit Vaccination Record Vaccine Type AstraZeneca Number BOQQD2023015421 Place o…" at bounding box center [526, 253] width 1052 height 506
type input "[MEDICAL_DATA] 1st DOSE"
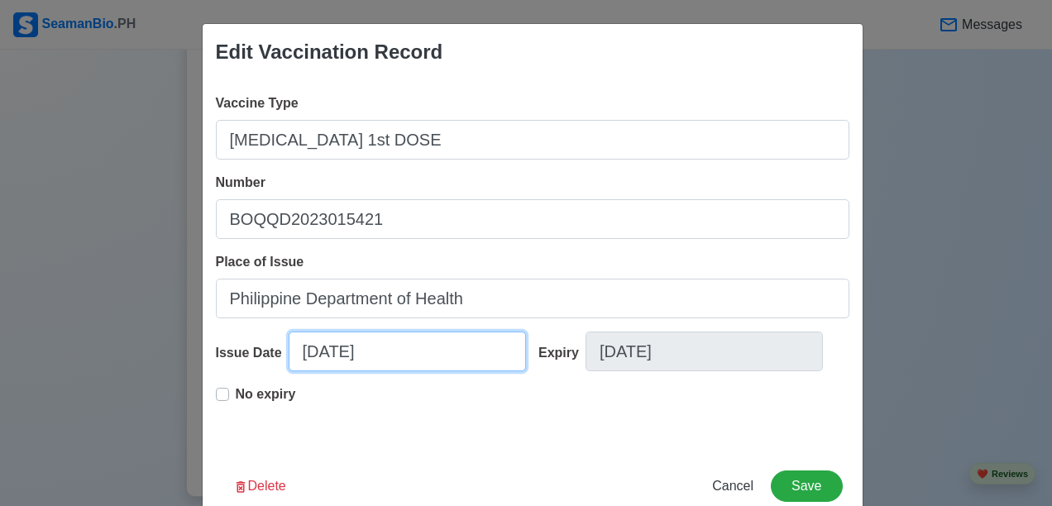
select select "****"
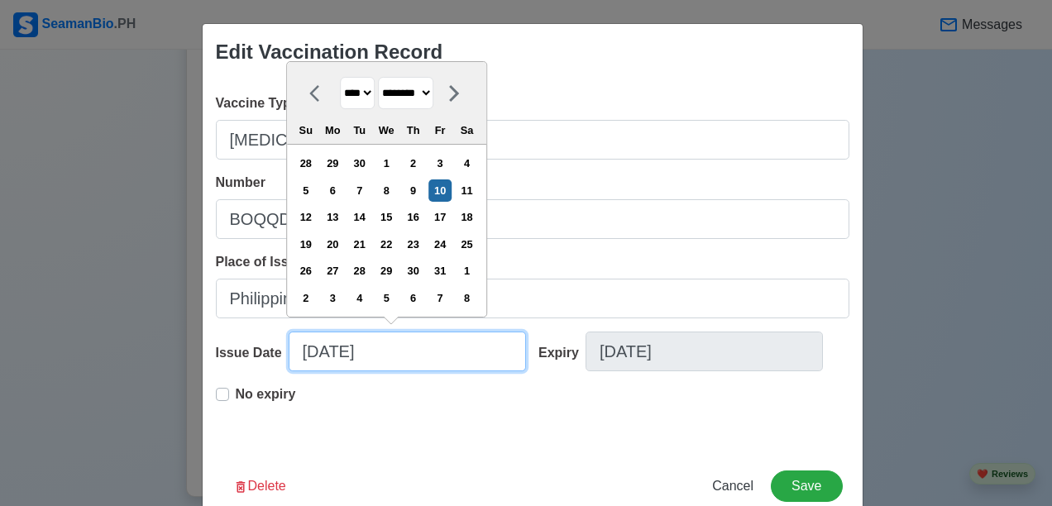
click at [445, 354] on input "[DATE]" at bounding box center [407, 352] width 237 height 40
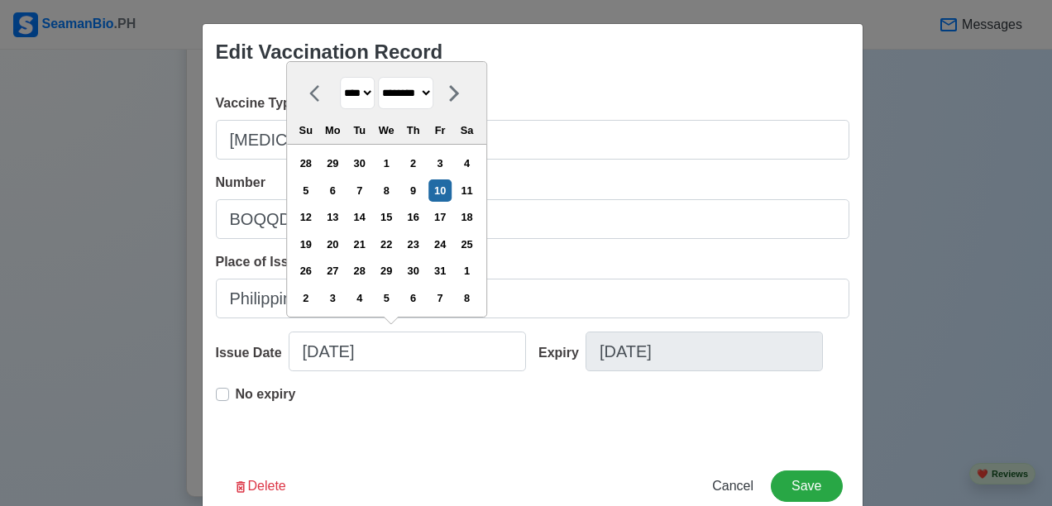
click at [433, 93] on select "******* ******** ***** ***** *** **** **** ****** ********* ******* ******** **…" at bounding box center [405, 93] width 55 height 32
select select "***"
click at [378, 77] on select "******* ******** ***** ***** *** **** **** ****** ********* ******* ******** **…" at bounding box center [405, 93] width 55 height 32
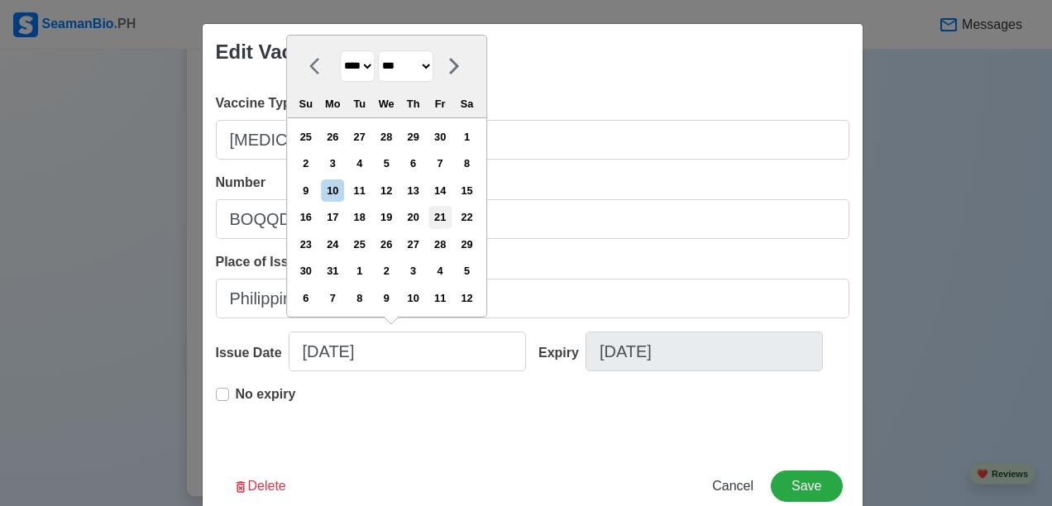
click at [446, 220] on div "21" at bounding box center [440, 217] width 22 height 22
type input "[DATE]"
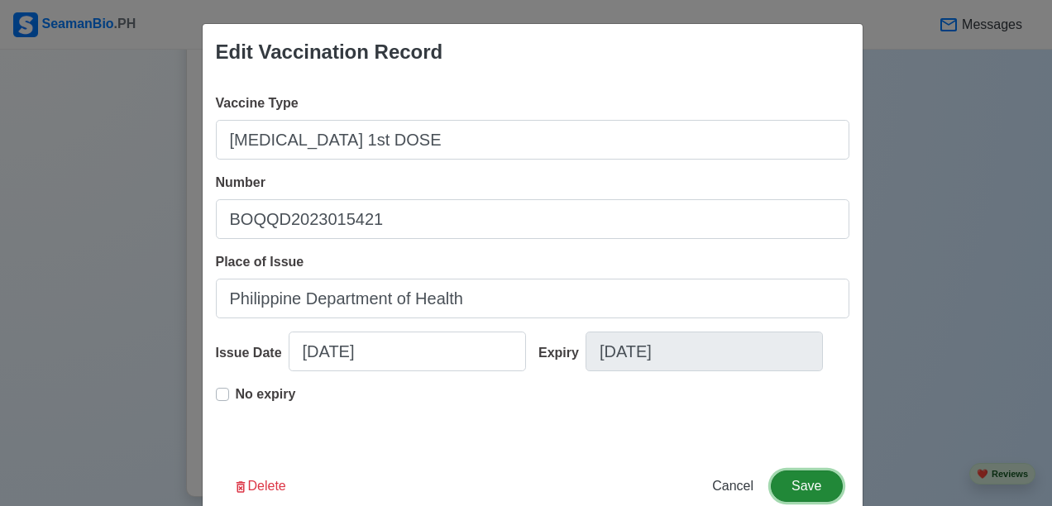
click at [789, 482] on button "Save" at bounding box center [806, 485] width 71 height 31
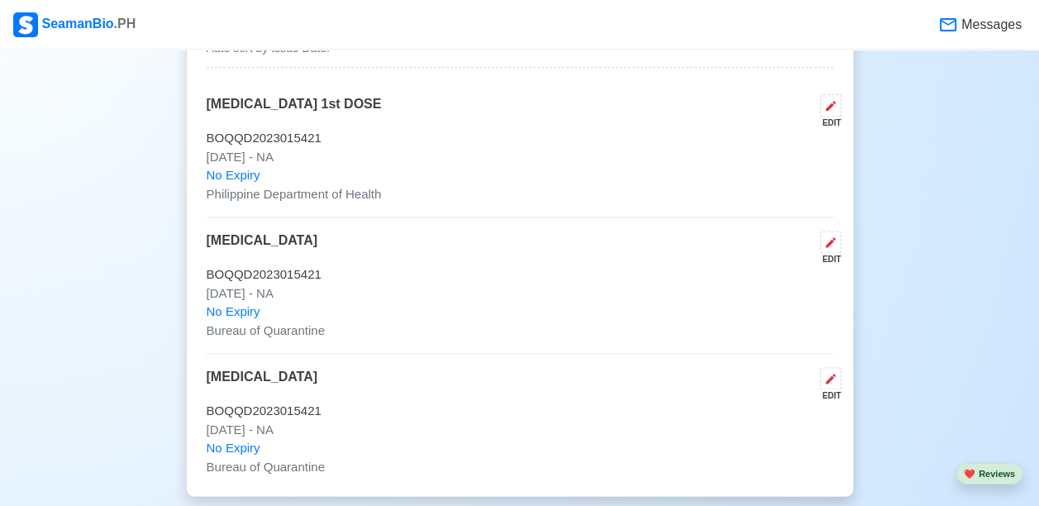
scroll to position [1752, 0]
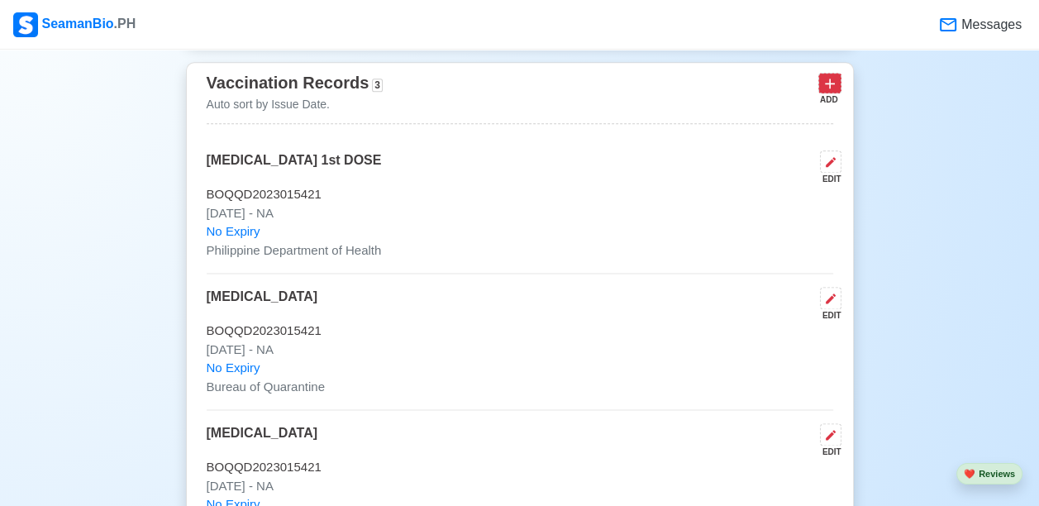
click at [831, 79] on icon at bounding box center [830, 83] width 17 height 17
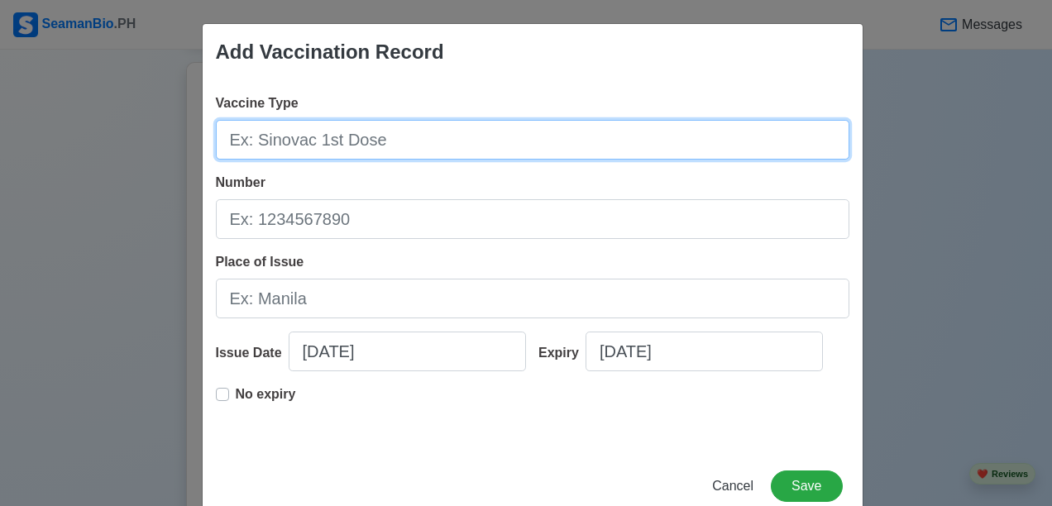
click at [437, 141] on input "Vaccine Type" at bounding box center [532, 140] width 633 height 40
type input "[MEDICAL_DATA] 2nd DOSE"
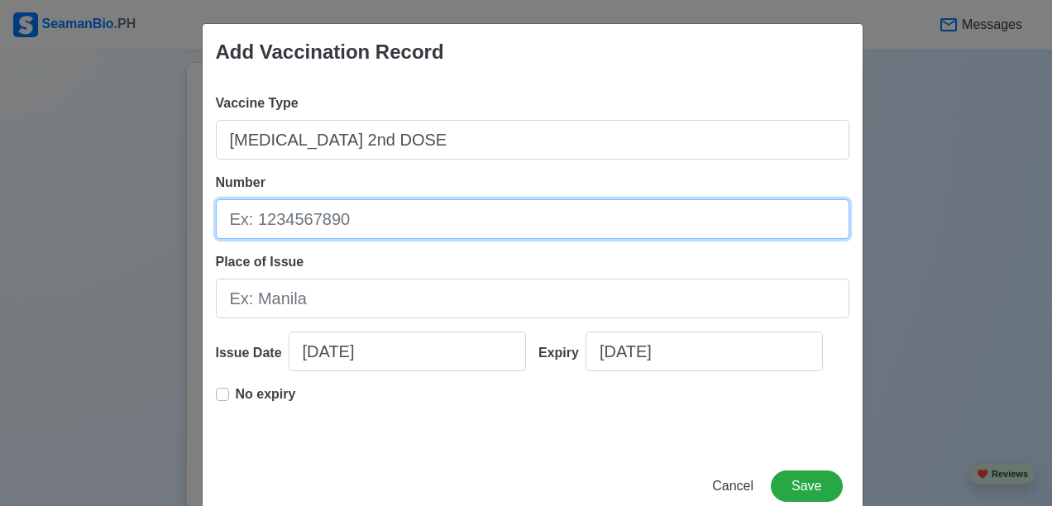
click at [306, 223] on input "Number" at bounding box center [532, 219] width 633 height 40
type input "BOQQD2023015421"
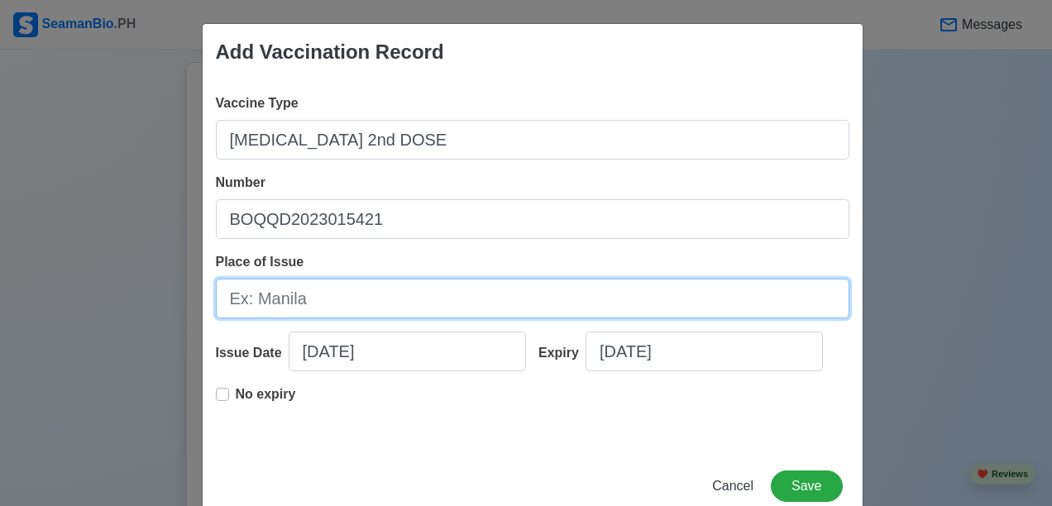
click at [313, 298] on input "Place of Issue" at bounding box center [532, 299] width 633 height 40
type input "Philippine Department of Health"
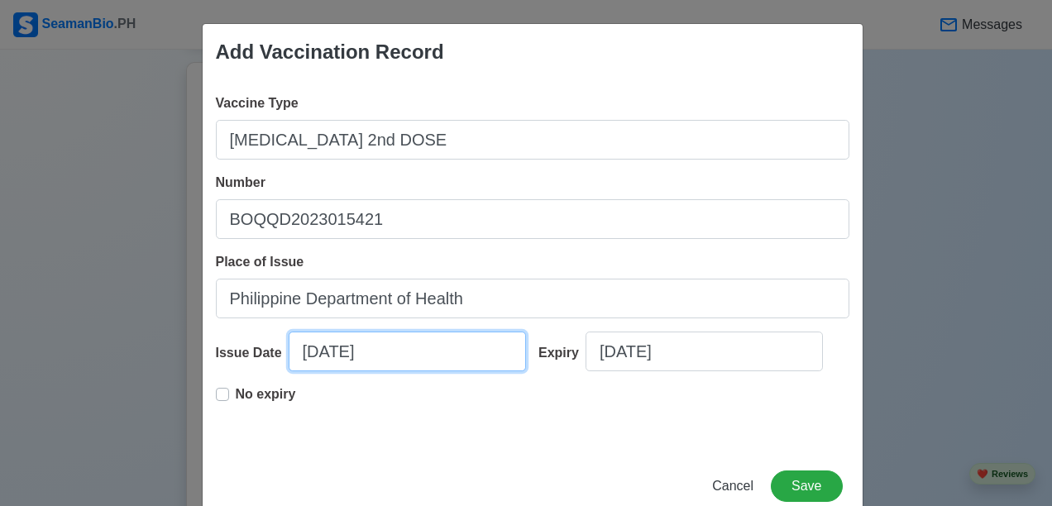
click at [397, 351] on input "[DATE]" at bounding box center [407, 352] width 237 height 40
select select "****"
select select "*******"
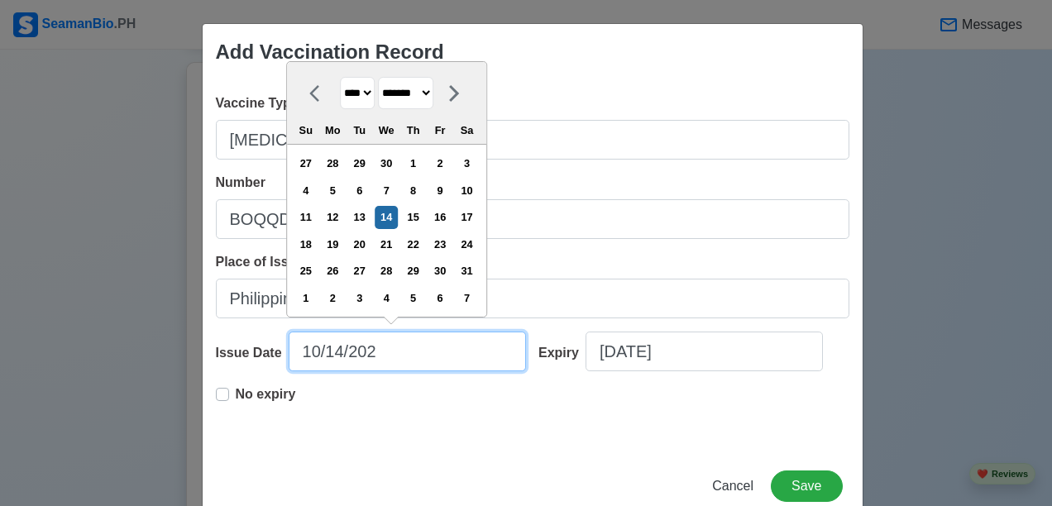
type input "[DATE]"
select select "****"
type input "[DATE]"
select select "****"
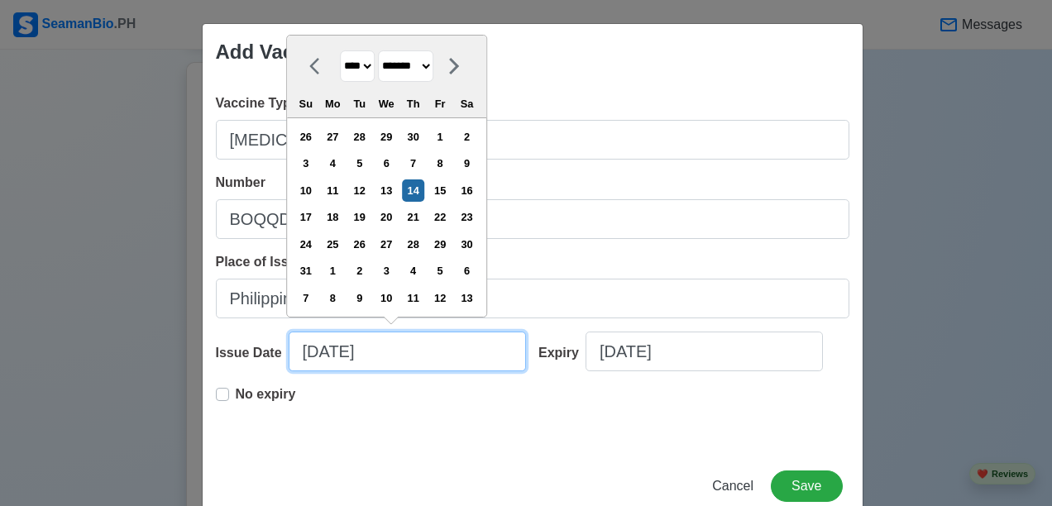
type input "[DATE]"
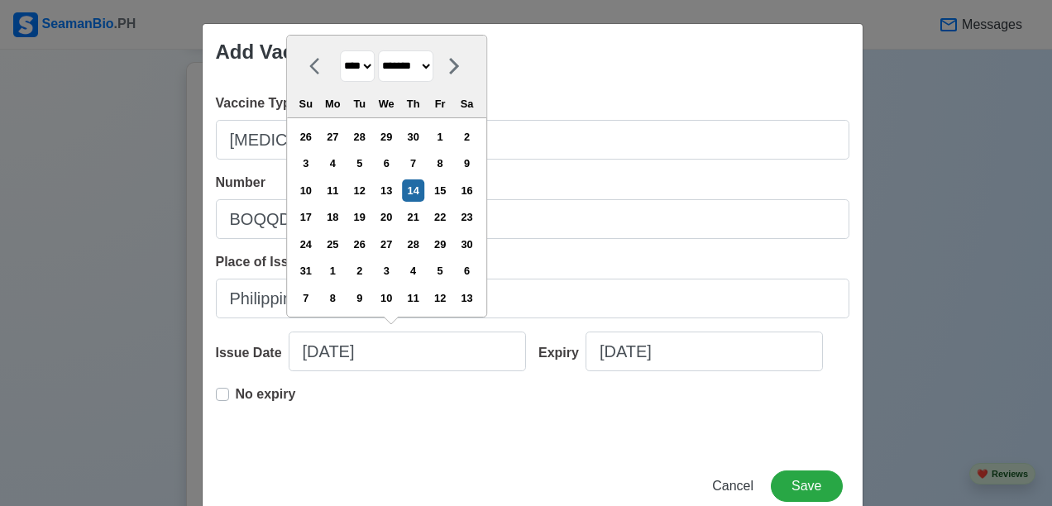
click at [433, 67] on select "******* ******** ***** ***** *** **** **** ****** ********* ******* ******** **…" at bounding box center [405, 66] width 55 height 32
click at [378, 50] on select "******* ******** ***** ***** *** **** **** ****** ********* ******* ******** **…" at bounding box center [405, 66] width 55 height 32
click at [433, 63] on select "******* ******** ***** ***** *** **** **** ****** ********* ******* ******** **…" at bounding box center [405, 66] width 55 height 32
select select "****"
click at [378, 78] on select "******* ******** ***** ***** *** **** **** ****** ********* ******* ******** **…" at bounding box center [405, 66] width 55 height 32
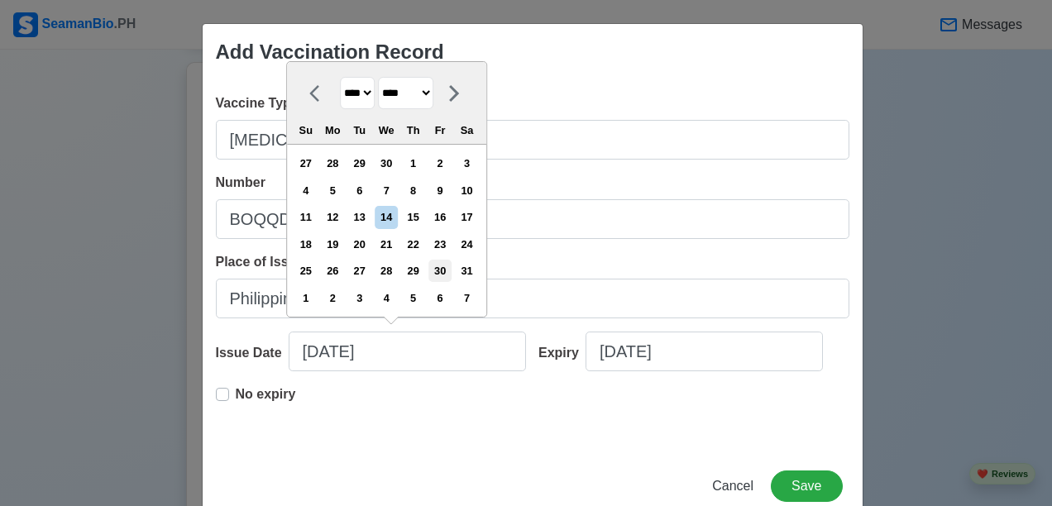
click at [445, 262] on div "30" at bounding box center [440, 271] width 22 height 22
type input "[DATE]"
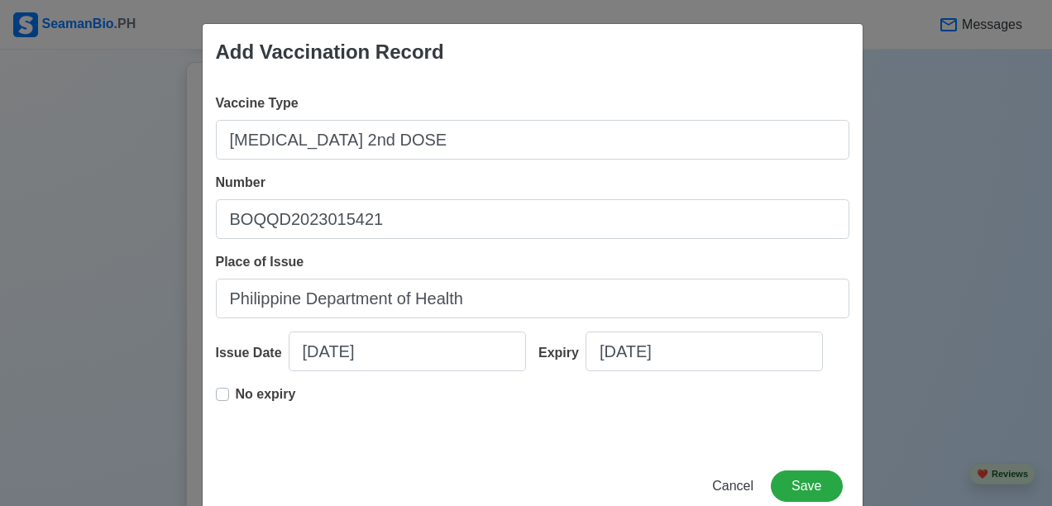
click at [236, 395] on label "No expiry" at bounding box center [266, 400] width 60 height 33
type input "[DATE]"
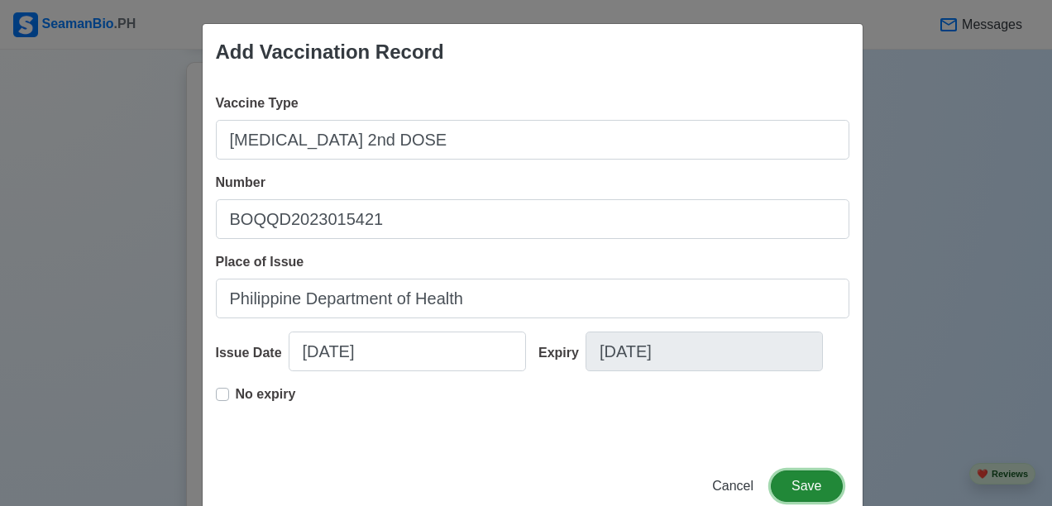
click at [823, 482] on button "Save" at bounding box center [806, 485] width 71 height 31
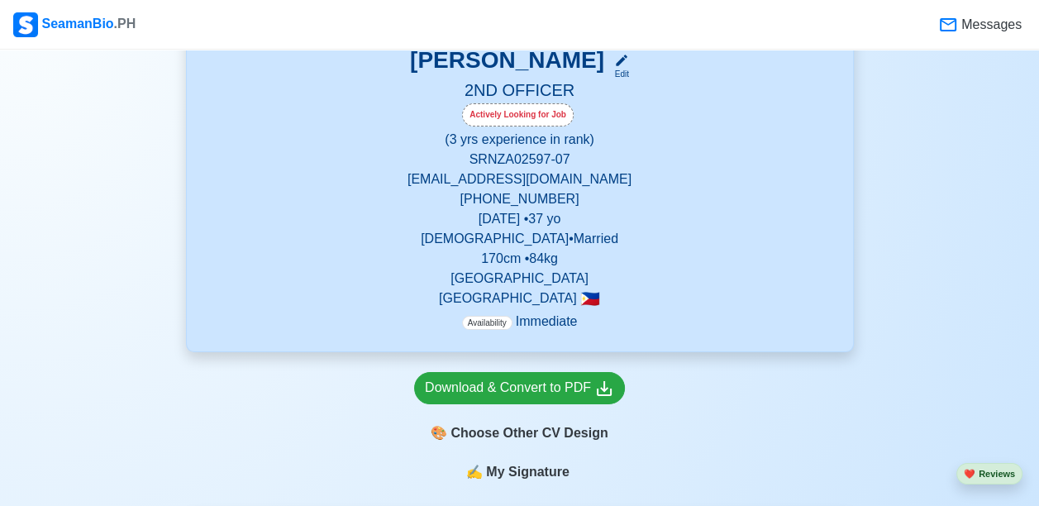
scroll to position [301, 0]
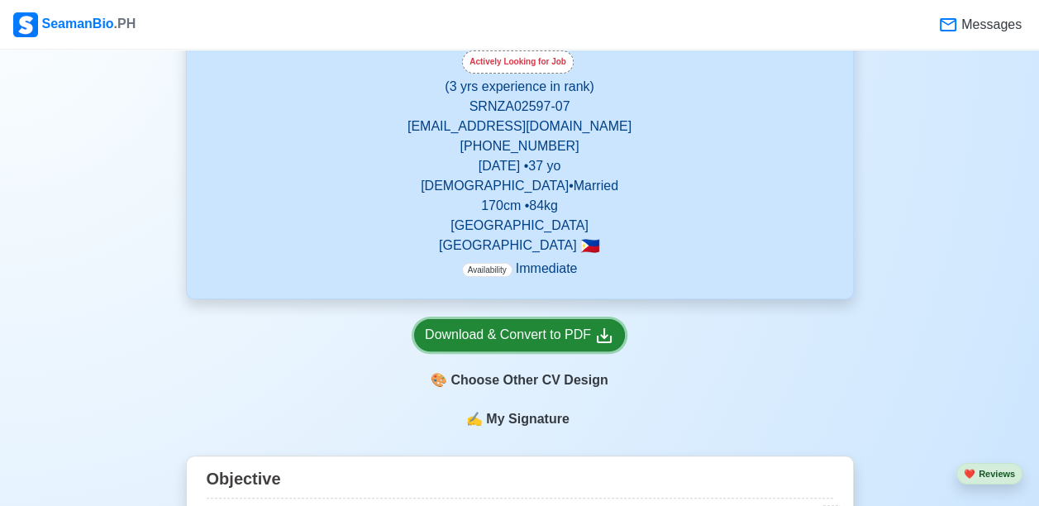
click at [494, 335] on div "Download & Convert to PDF" at bounding box center [519, 335] width 189 height 21
